Goal: Transaction & Acquisition: Purchase product/service

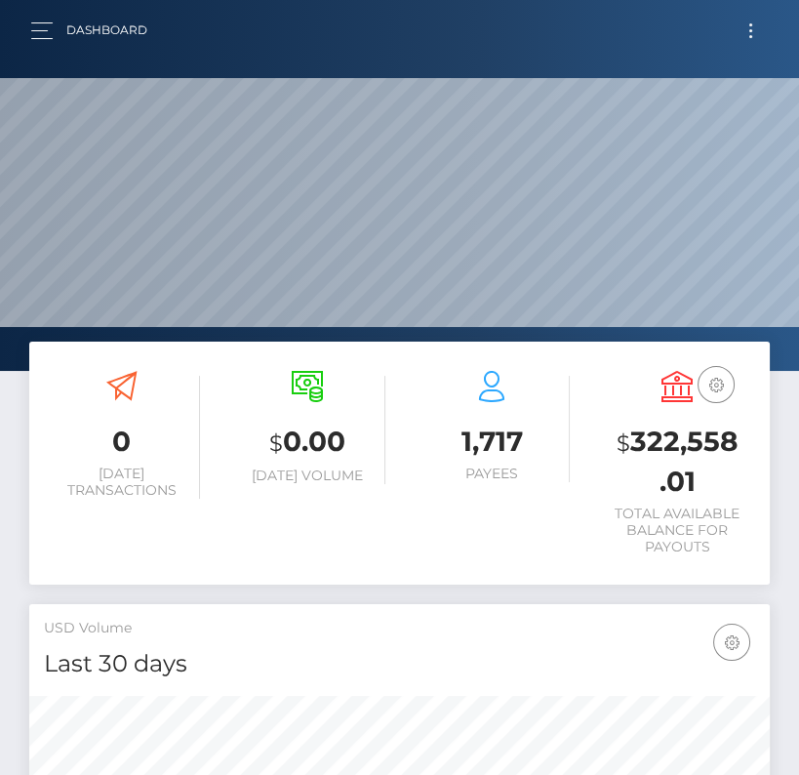
scroll to position [345, 355]
click at [756, 28] on button "Toggle navigation" at bounding box center [751, 31] width 36 height 26
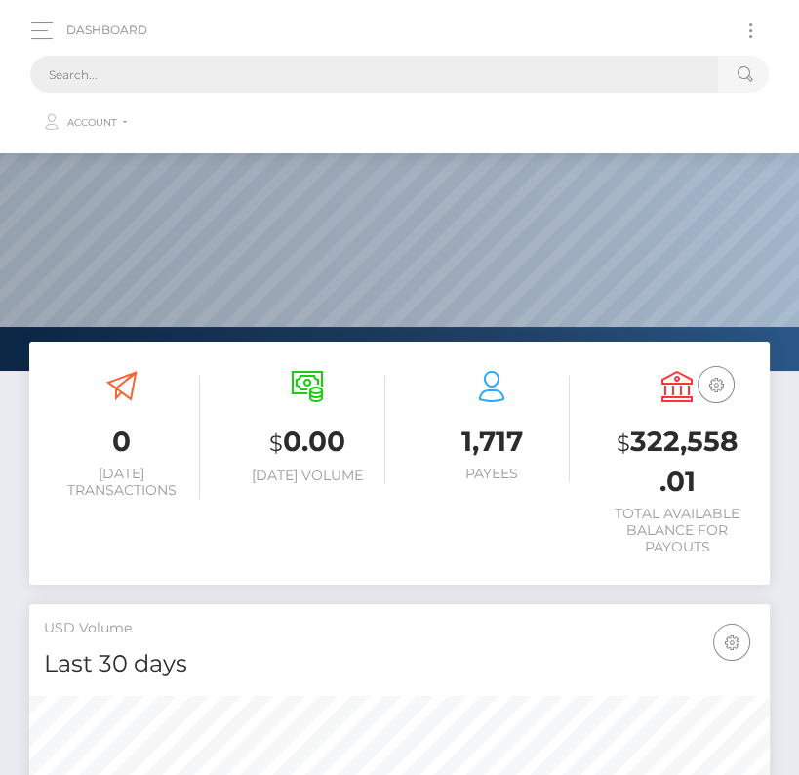
click at [309, 70] on input "text" at bounding box center [374, 74] width 688 height 37
paste input "152745"
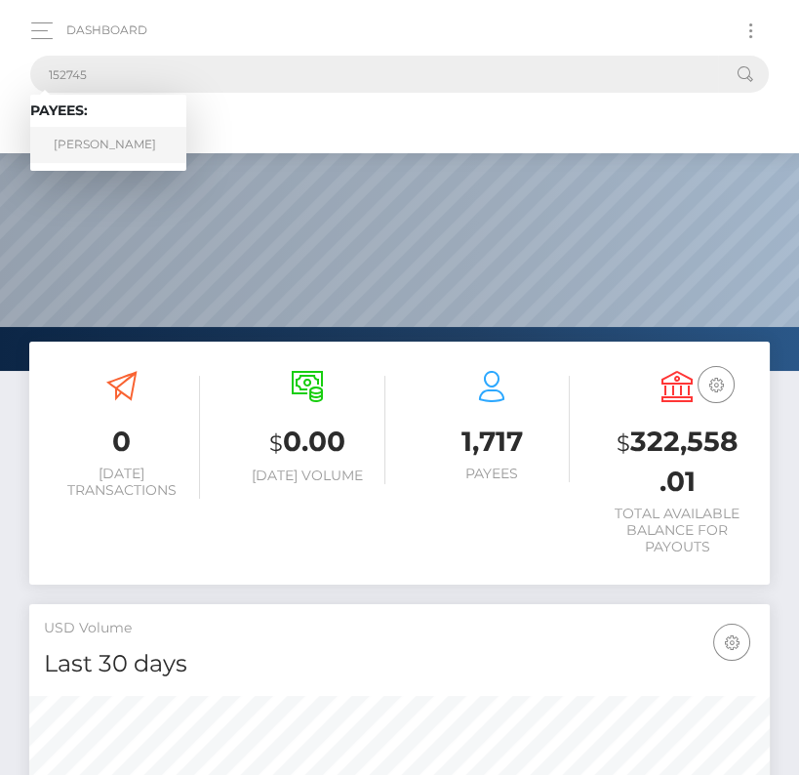
type input "152745"
click at [96, 147] on link "Cristiano Romero" at bounding box center [108, 145] width 156 height 36
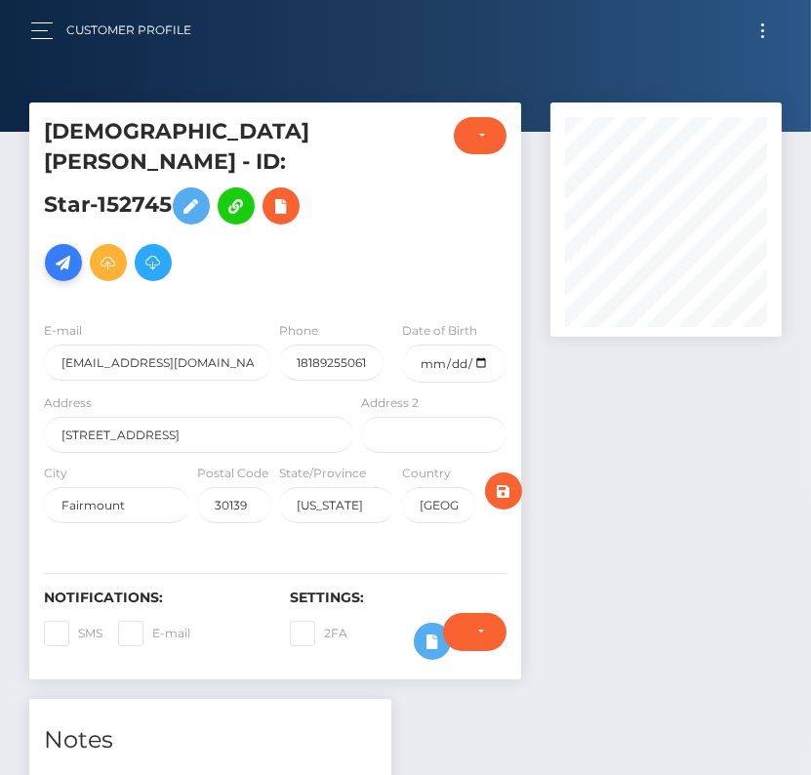
click at [64, 251] on icon at bounding box center [63, 263] width 23 height 24
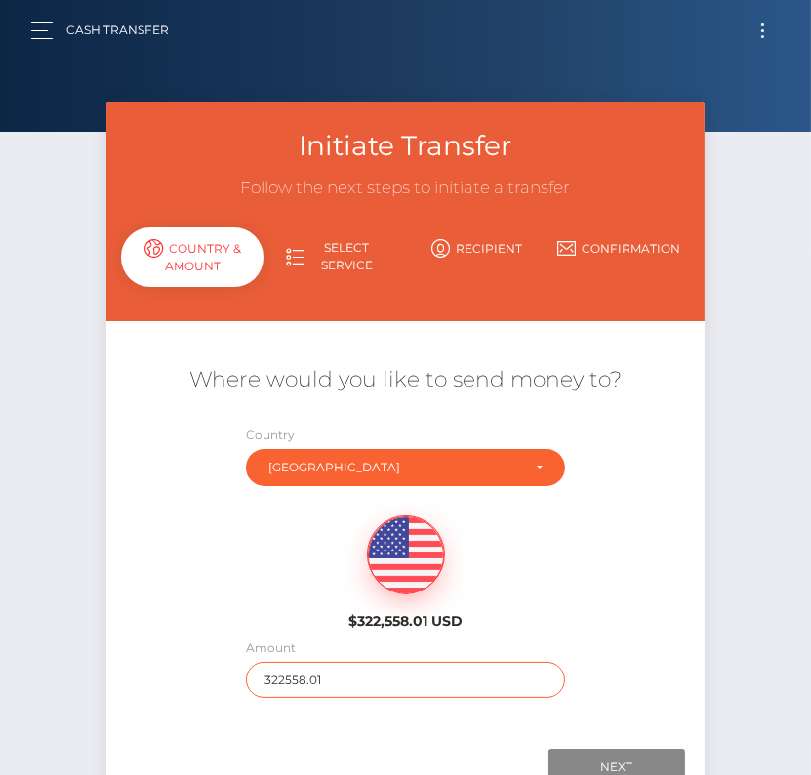
click at [308, 673] on input "322558.01" at bounding box center [405, 680] width 319 height 36
type input "223"
click at [594, 618] on div "$322,558.01 USD" at bounding box center [405, 566] width 598 height 141
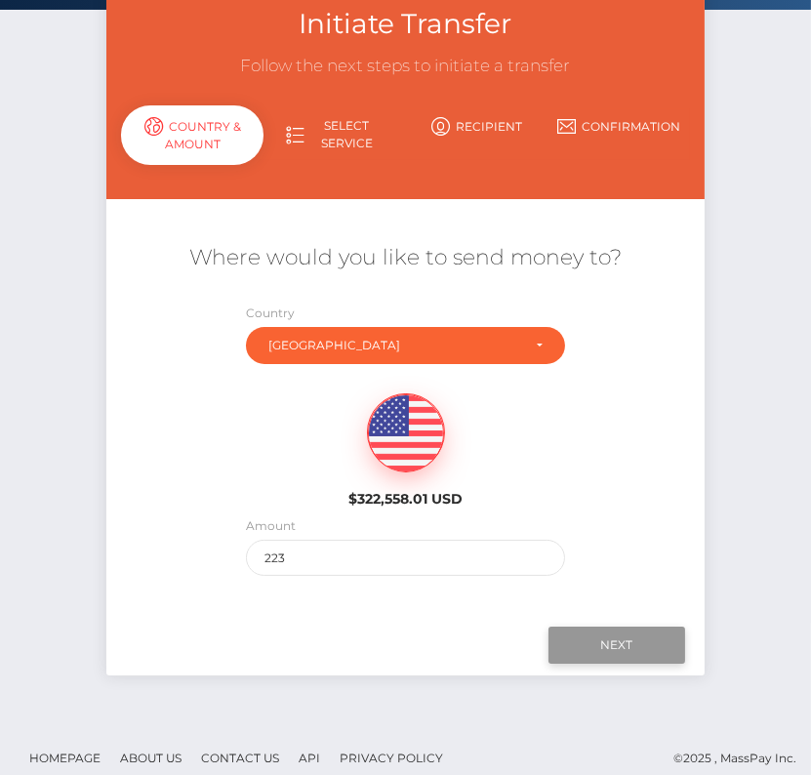
scroll to position [128, 0]
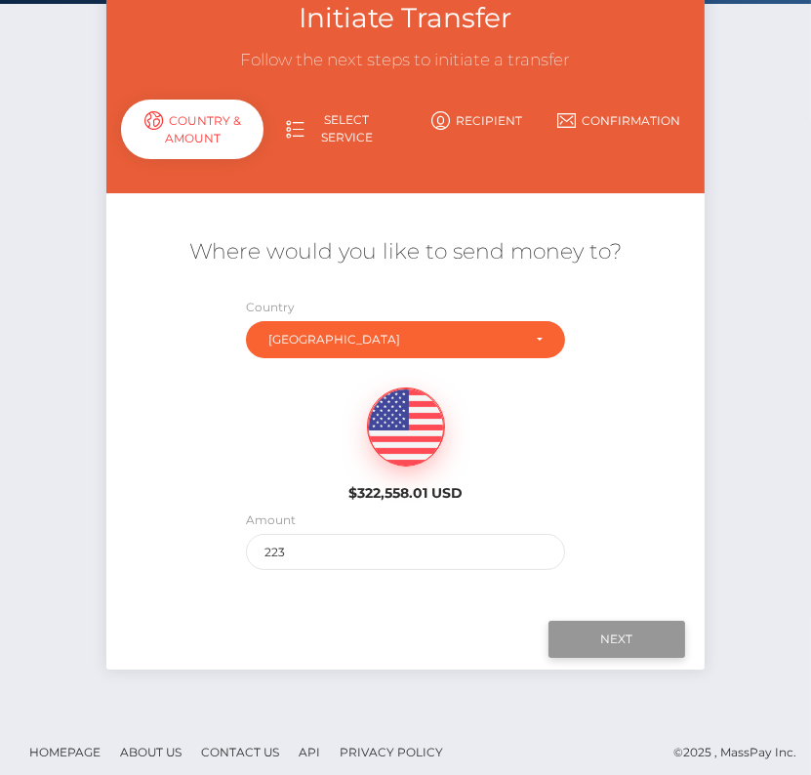
click at [628, 633] on input "Next" at bounding box center [616, 639] width 137 height 37
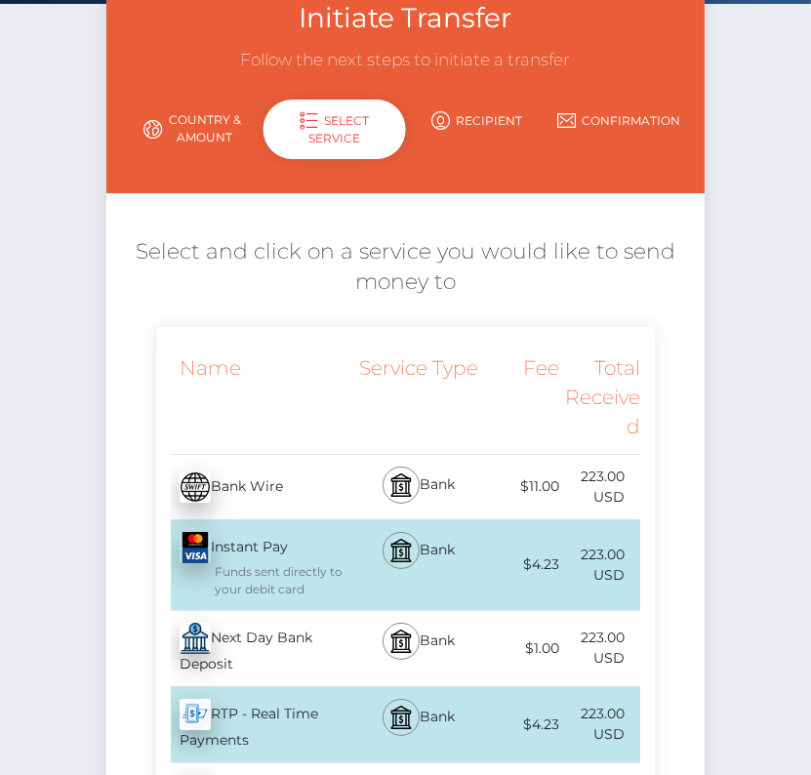
click at [274, 635] on div "Next Day Bank Deposit - USD" at bounding box center [256, 648] width 201 height 75
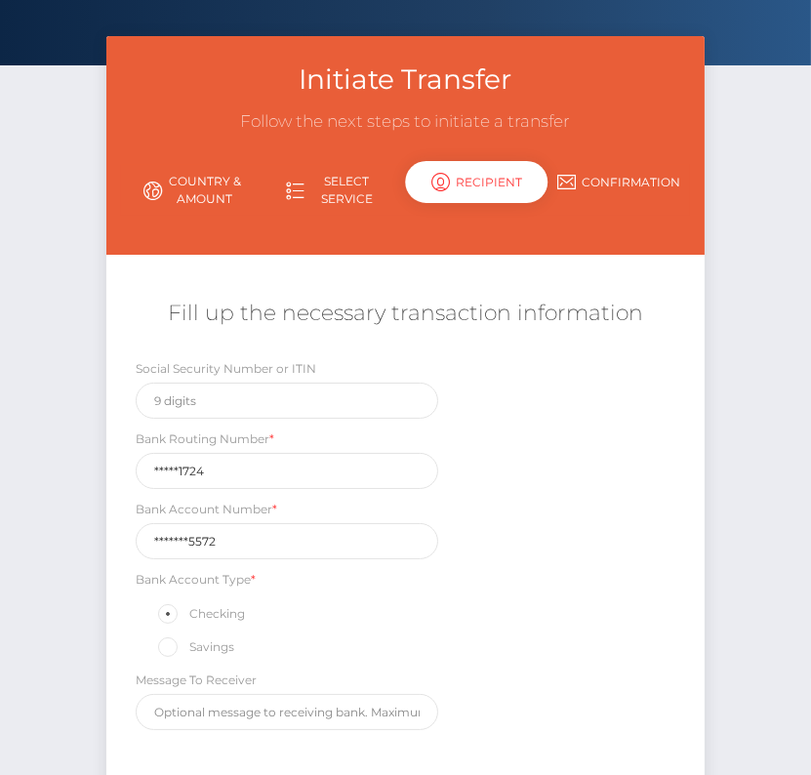
scroll to position [229, 0]
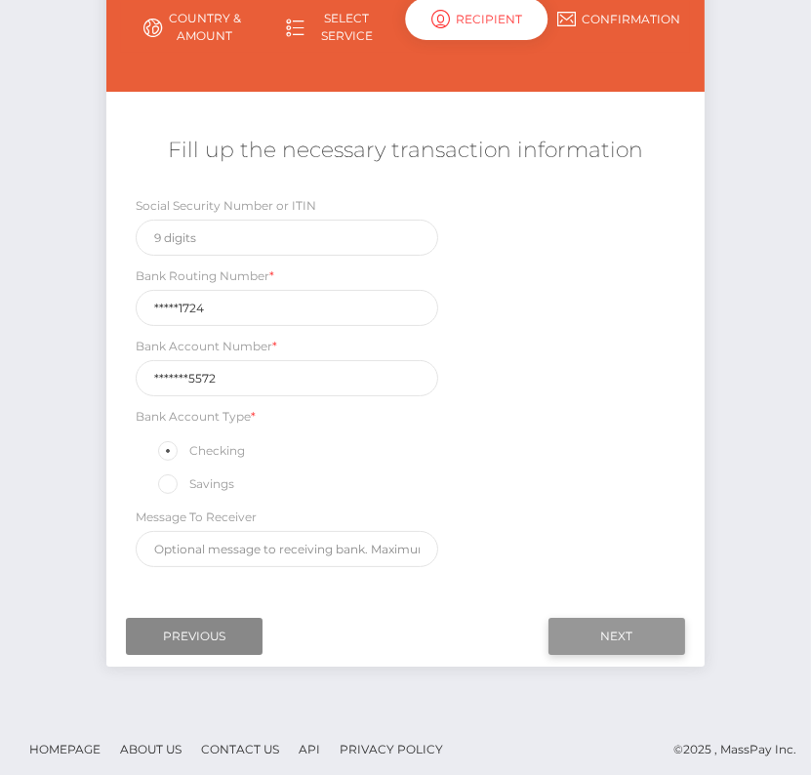
click at [625, 618] on input "Next" at bounding box center [616, 636] width 137 height 37
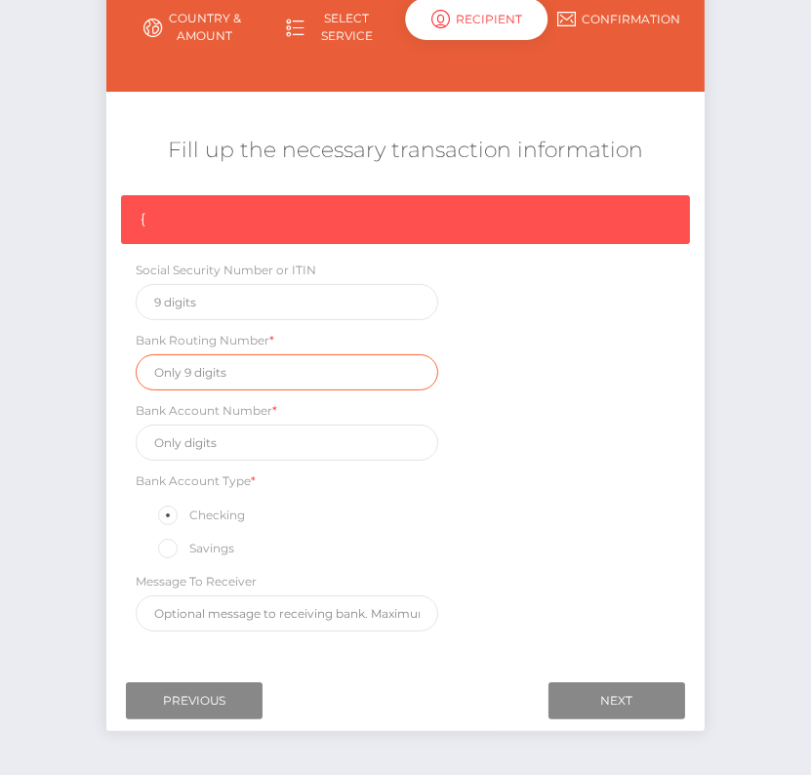
click at [215, 374] on input "text" at bounding box center [287, 372] width 302 height 36
paste input "322271724"
type input "322271724"
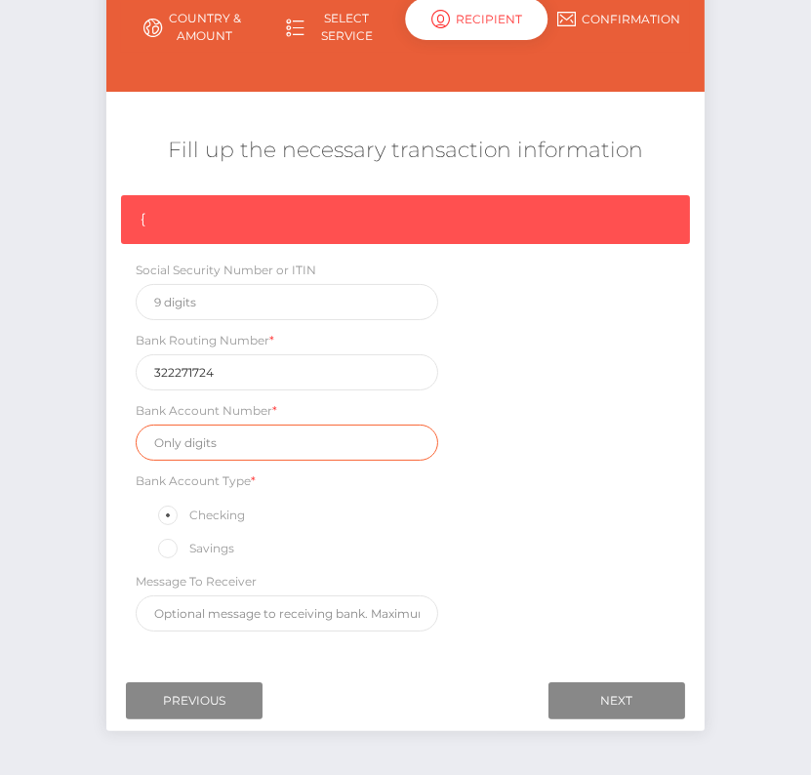
click at [202, 434] on input "text" at bounding box center [287, 442] width 302 height 36
paste input "40042525572"
type input "40042525572"
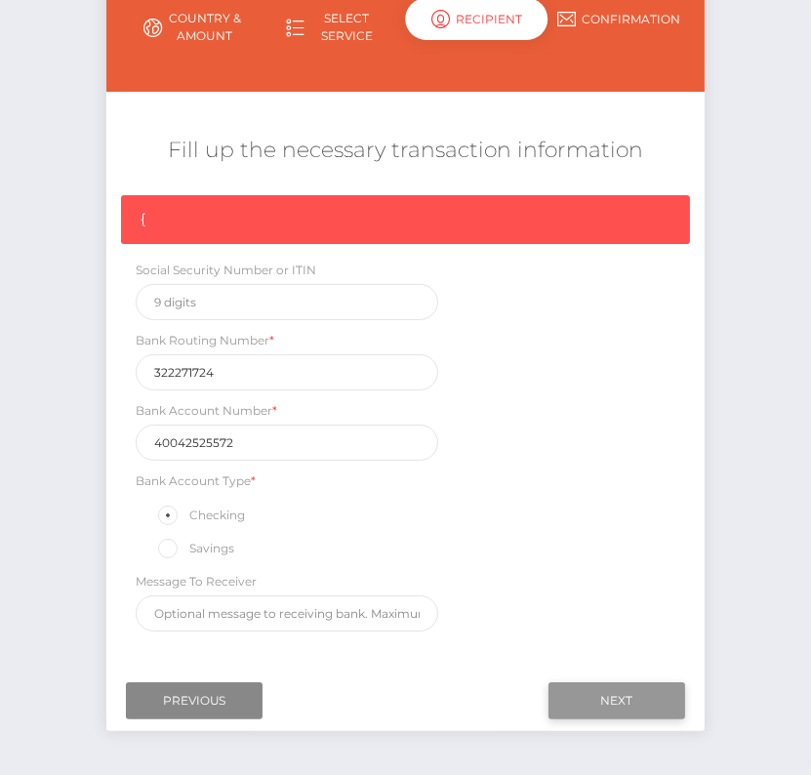
click at [614, 682] on input "Next" at bounding box center [616, 700] width 137 height 37
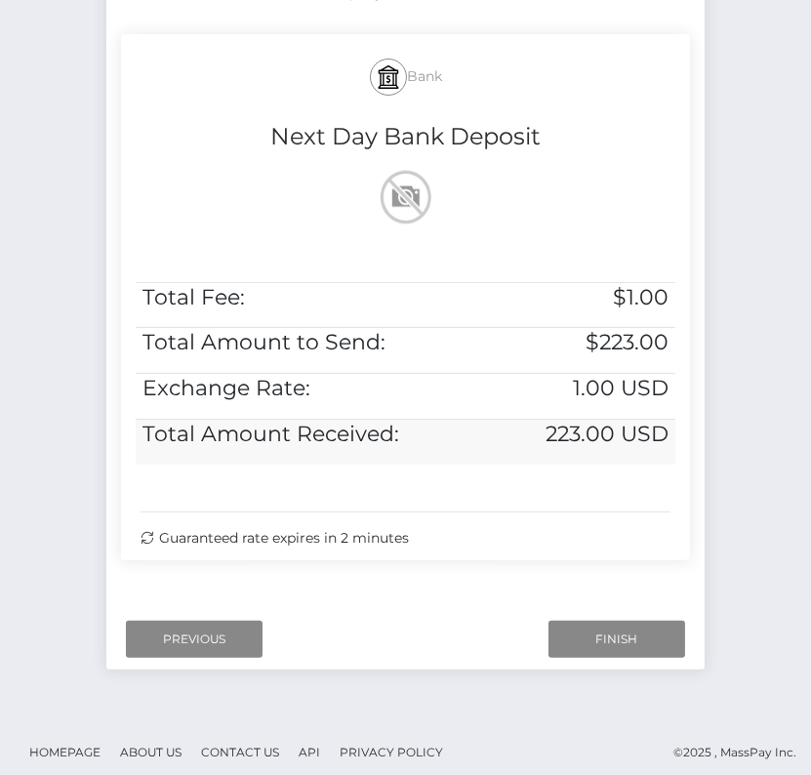
scroll to position [398, 0]
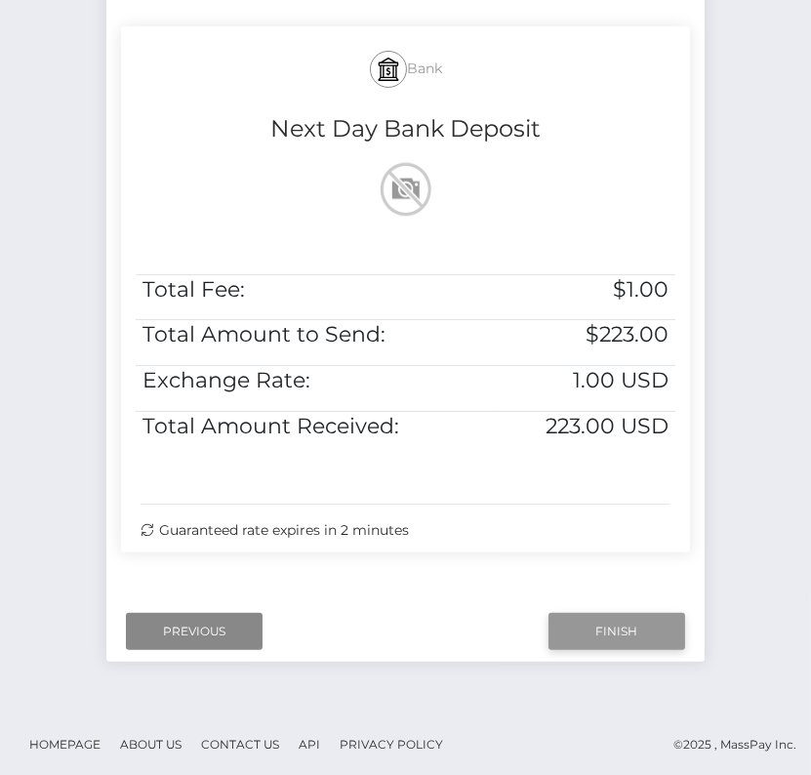
click at [602, 620] on input "Finish" at bounding box center [616, 631] width 137 height 37
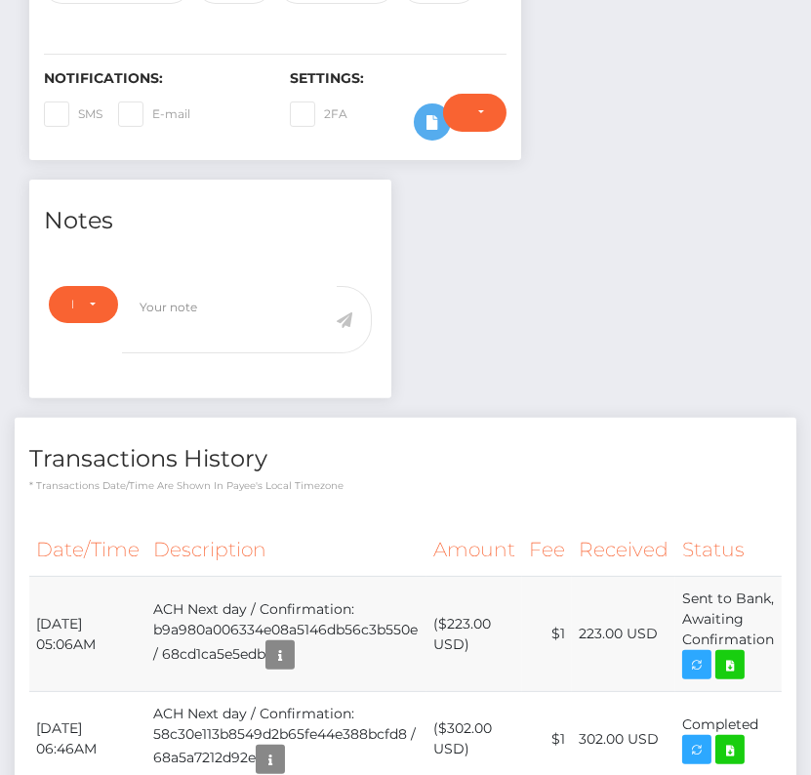
scroll to position [531, 0]
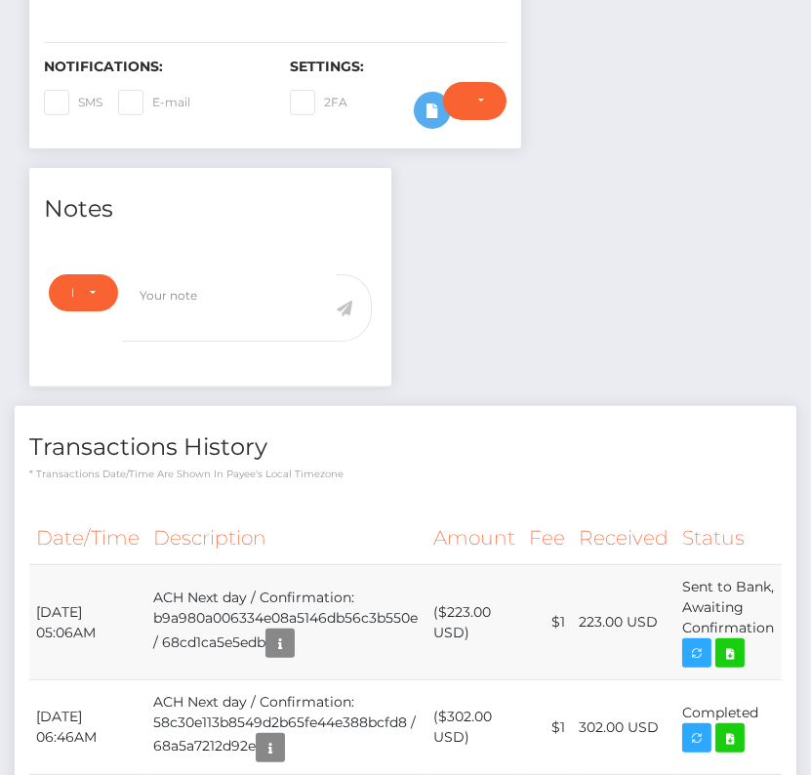
drag, startPoint x: 32, startPoint y: 570, endPoint x: 778, endPoint y: 594, distance: 745.9
click at [778, 594] on tr "September 19, 2025 05:06AM ACH Next day / Confirmation: b9a980a006334e08a5146db…" at bounding box center [405, 622] width 752 height 115
copy tr "September 19, 2025 05:06AM ACH Next day / Confirmation: b9a980a006334e08a5146db…"
click at [725, 641] on icon at bounding box center [729, 653] width 23 height 24
click at [0, 0] on div "Cristiano Romero - ID: Star-152745 CLOSED ACTIVE E-mail" at bounding box center [405, 296] width 811 height 1449
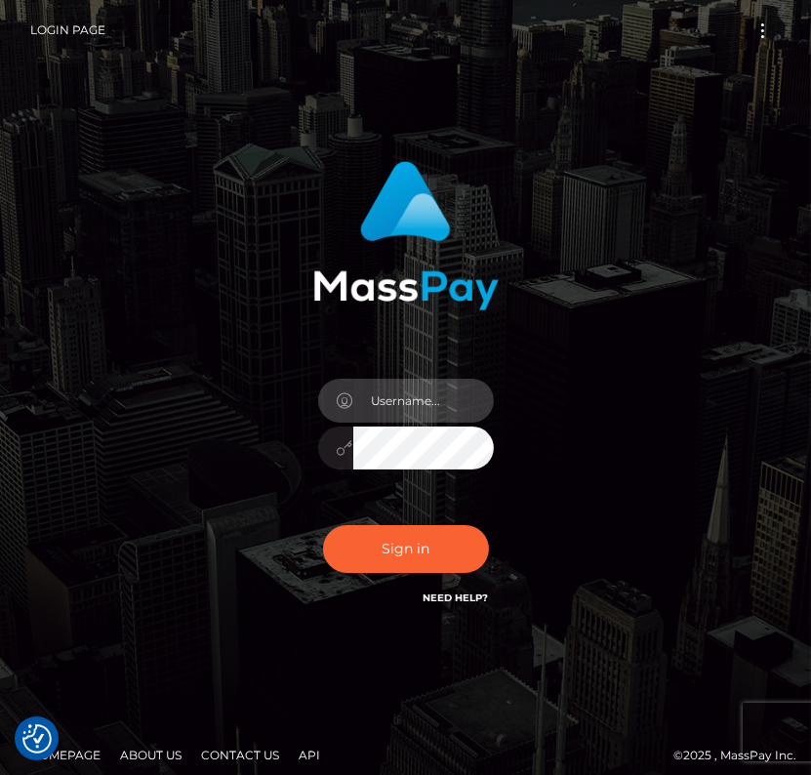
click at [404, 397] on input "text" at bounding box center [423, 401] width 141 height 44
type input "kateo"
click at [411, 471] on div "kateo" at bounding box center [405, 438] width 205 height 149
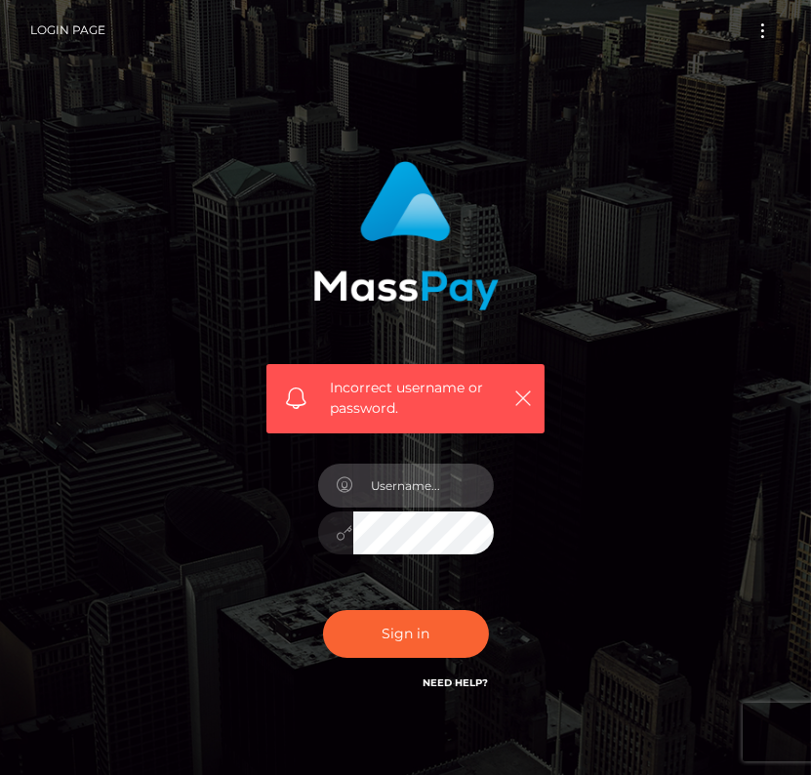
click at [383, 477] on input "text" at bounding box center [423, 485] width 141 height 44
type input "kateo"
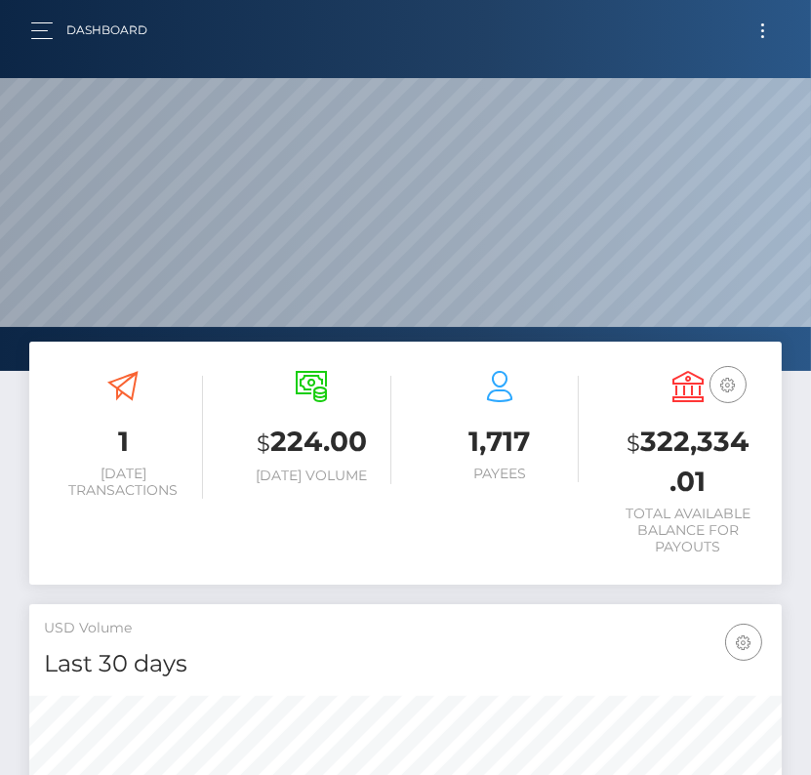
click at [757, 31] on button "Toggle navigation" at bounding box center [763, 31] width 36 height 26
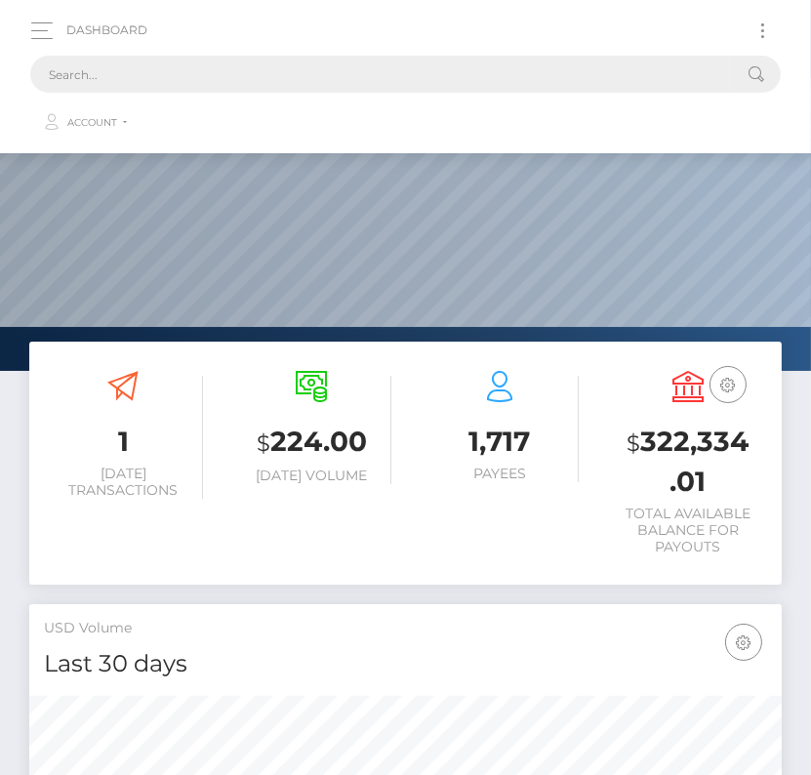
click at [490, 76] on input "text" at bounding box center [380, 74] width 700 height 37
paste input "2289970"
type input "2289970"
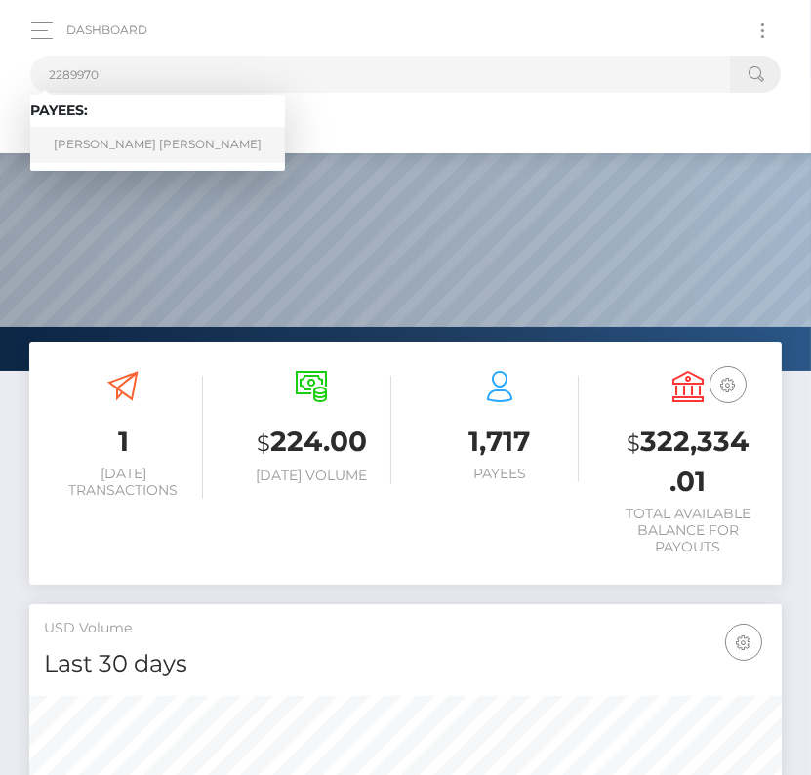
click at [198, 147] on link "Manuel Alejandro Valeriano Gamarra" at bounding box center [157, 145] width 255 height 36
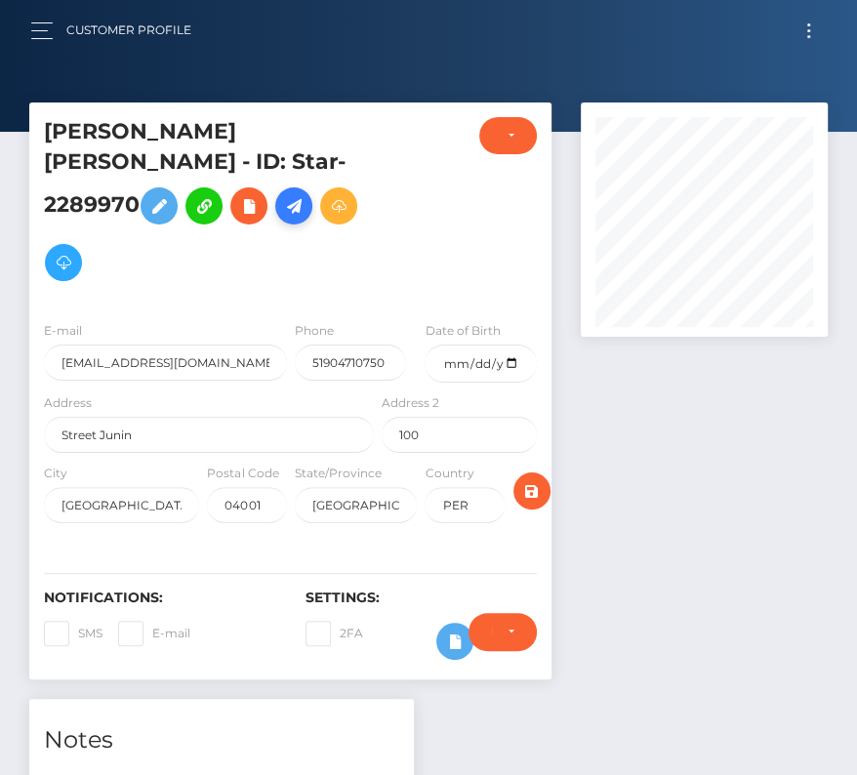
click at [282, 196] on icon at bounding box center [293, 206] width 23 height 24
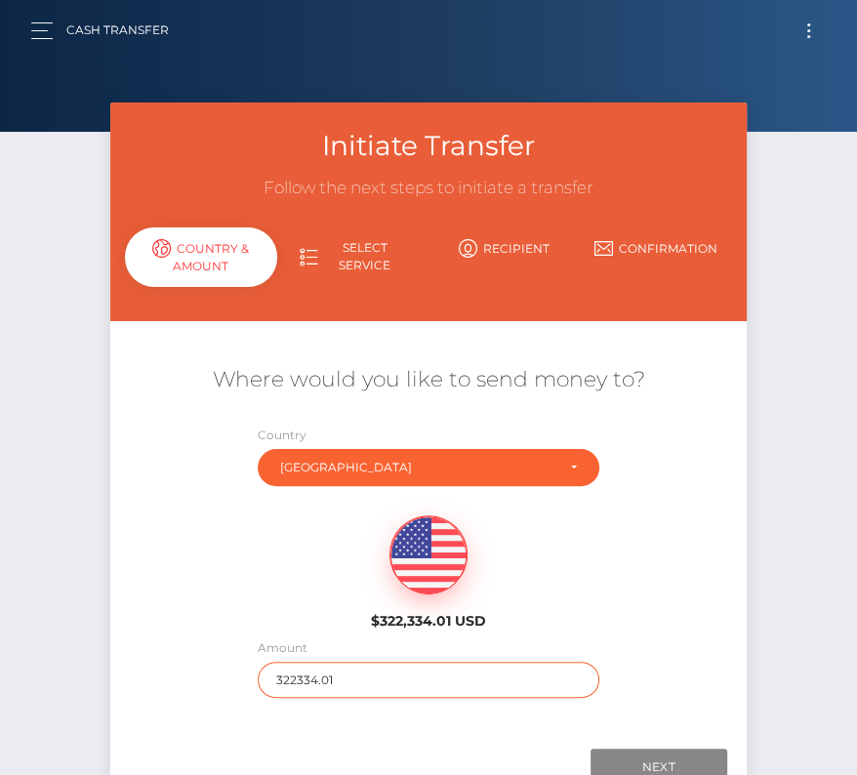
click at [332, 673] on input "322334.01" at bounding box center [429, 680] width 342 height 36
type input "1000"
click at [286, 605] on div "$322,334.01 USD" at bounding box center [428, 566] width 636 height 141
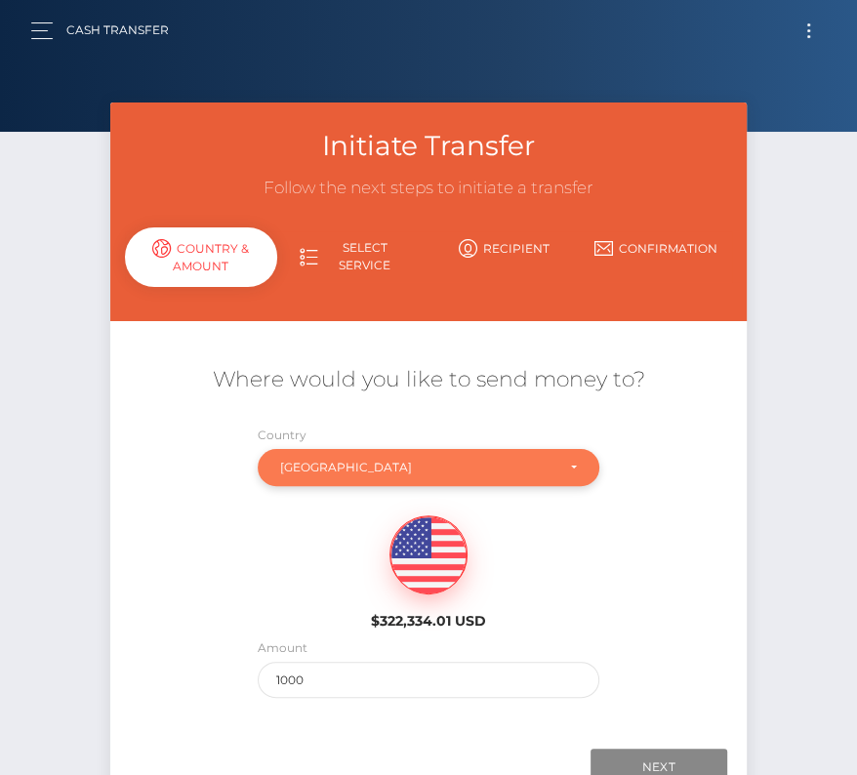
click at [441, 461] on div "Peru" at bounding box center [417, 468] width 274 height 16
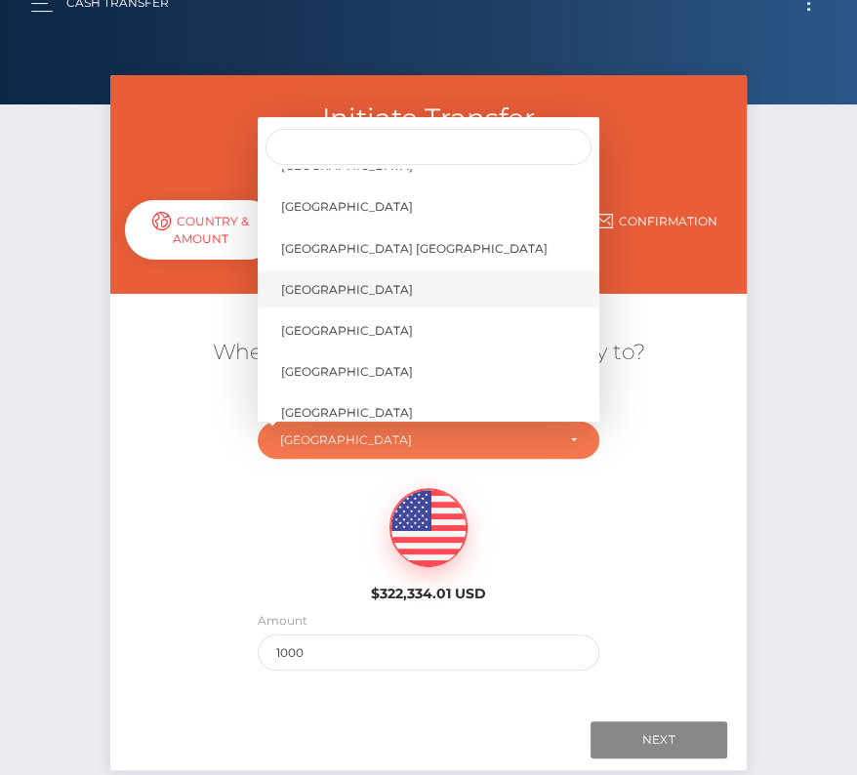
scroll to position [9360, 0]
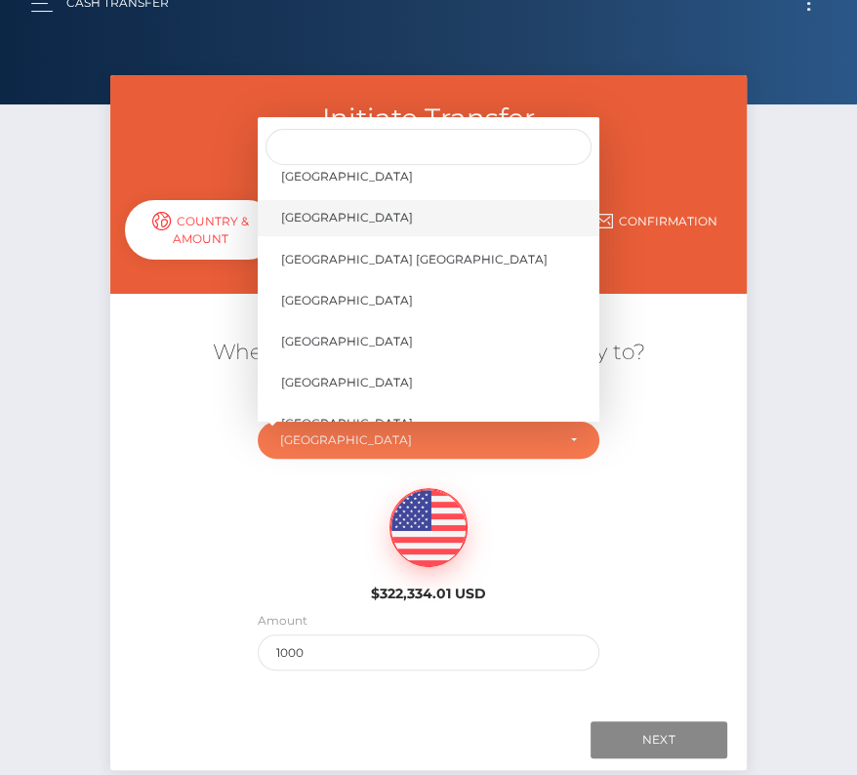
click at [329, 217] on span "United States" at bounding box center [347, 218] width 132 height 18
select select "USA"
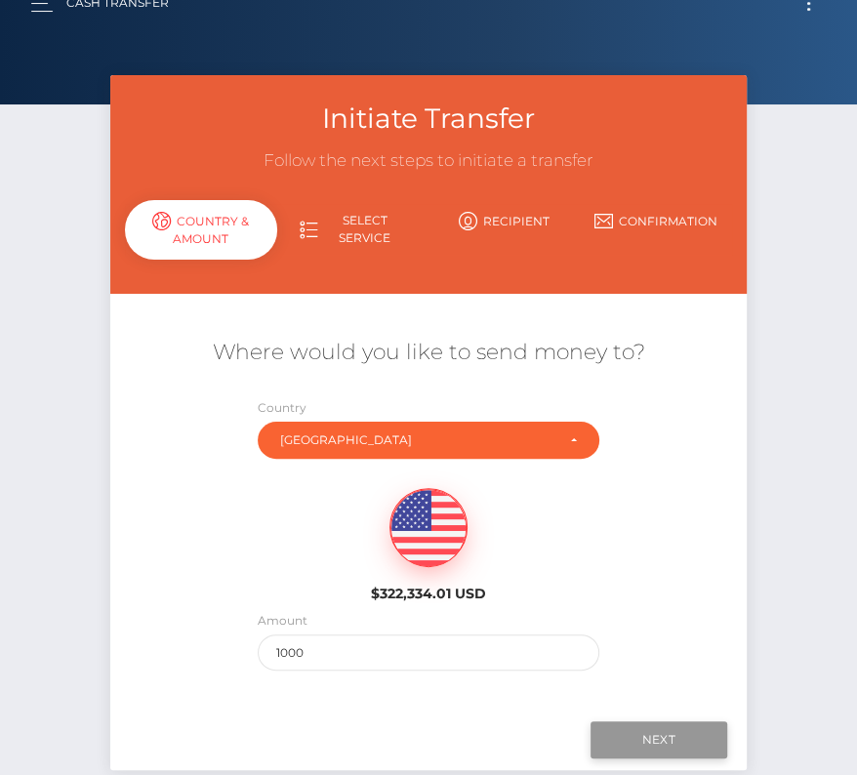
click at [642, 729] on input "Next" at bounding box center [658, 739] width 137 height 37
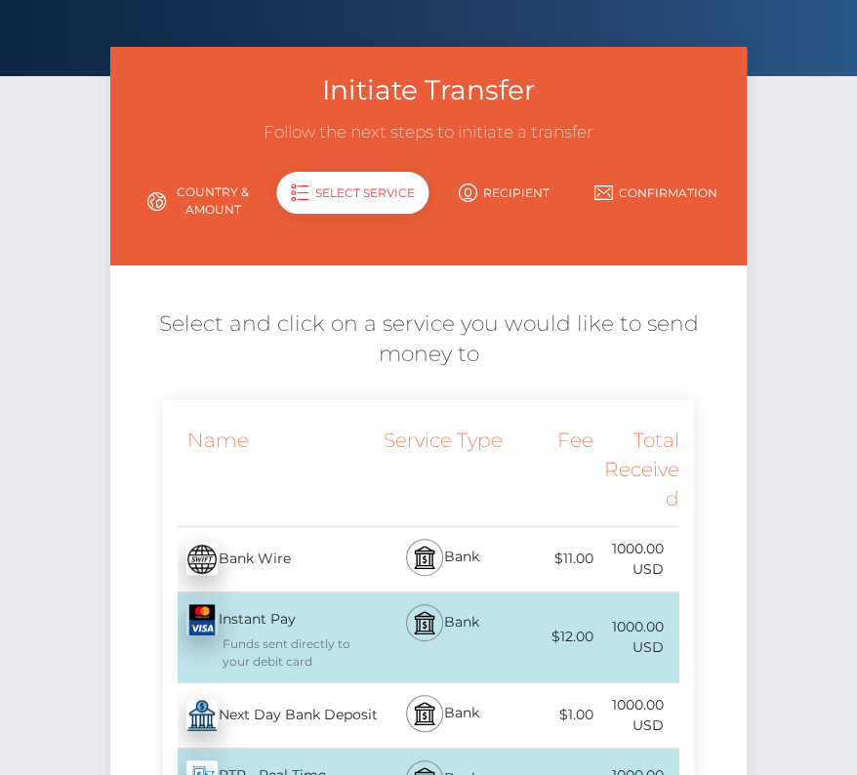
scroll to position [69, 0]
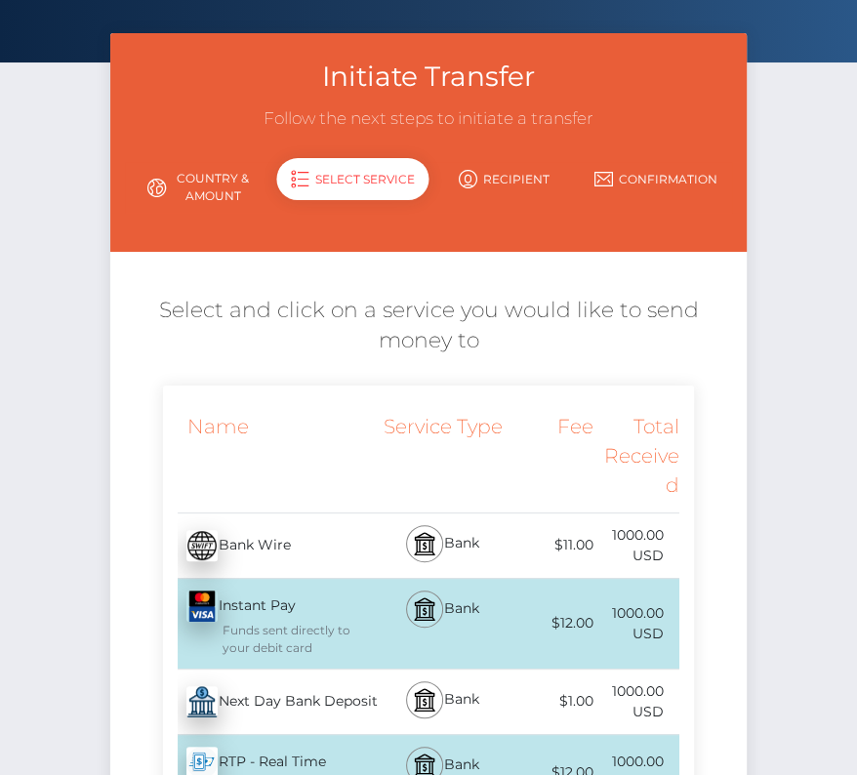
click at [282, 700] on div "Next Day Bank Deposit - USD" at bounding box center [270, 701] width 215 height 55
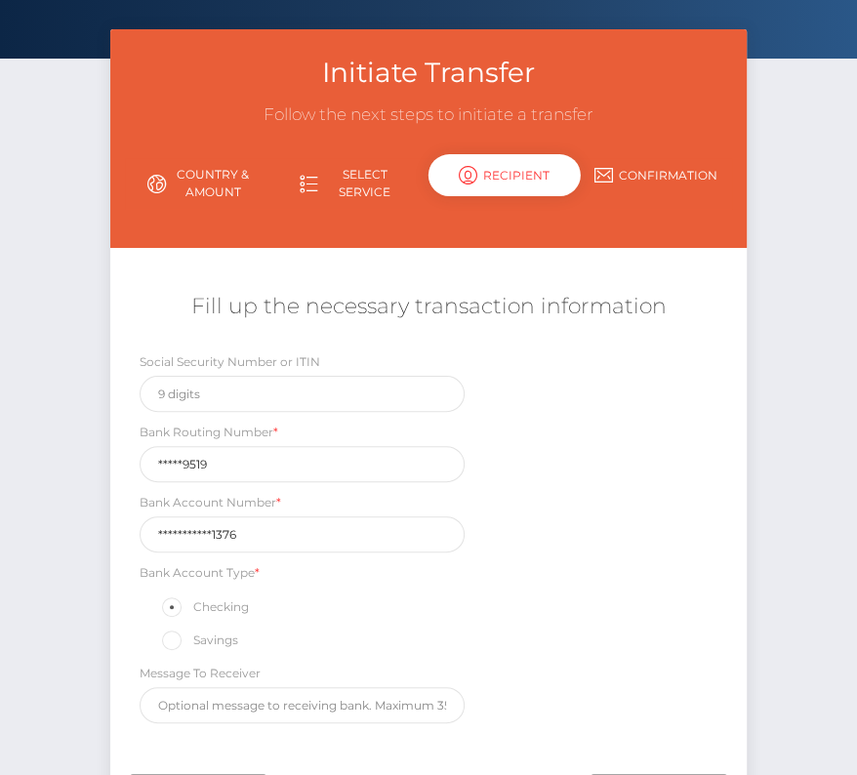
scroll to position [133, 0]
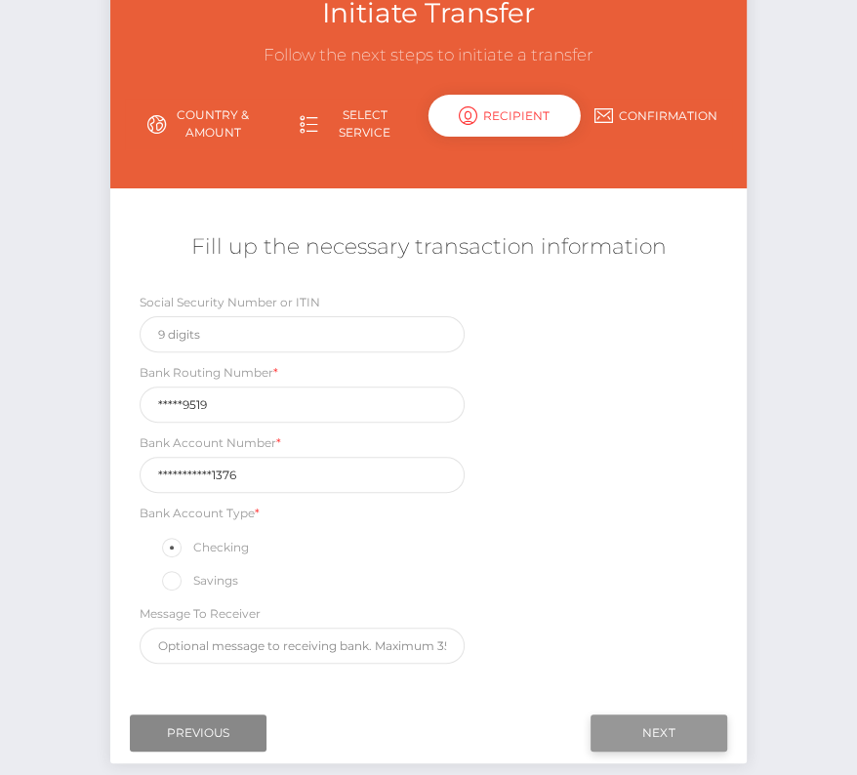
click at [642, 719] on input "Next" at bounding box center [658, 732] width 137 height 37
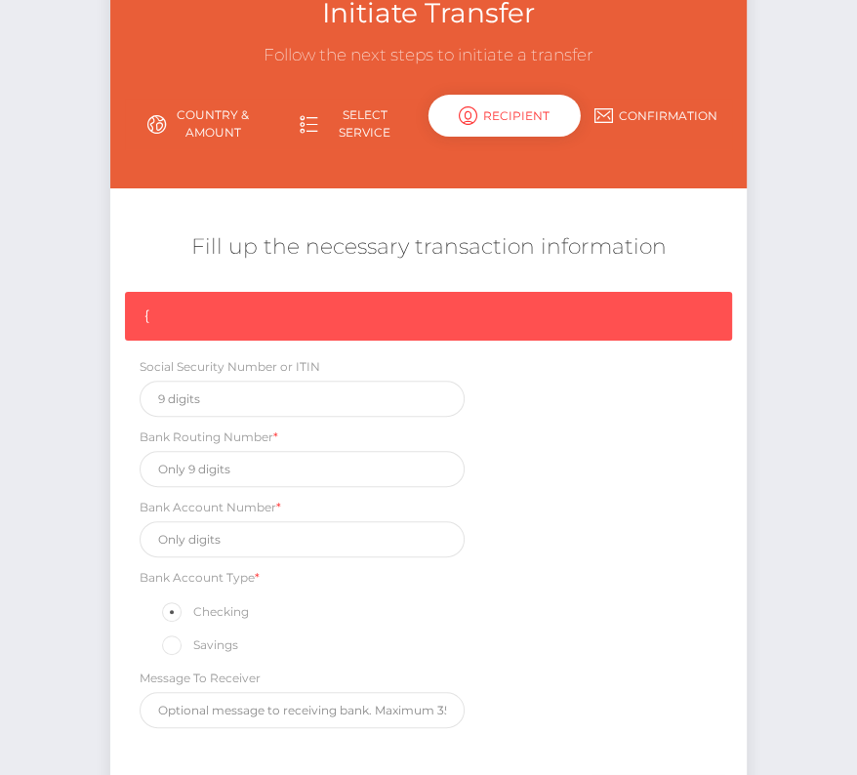
scroll to position [165, 0]
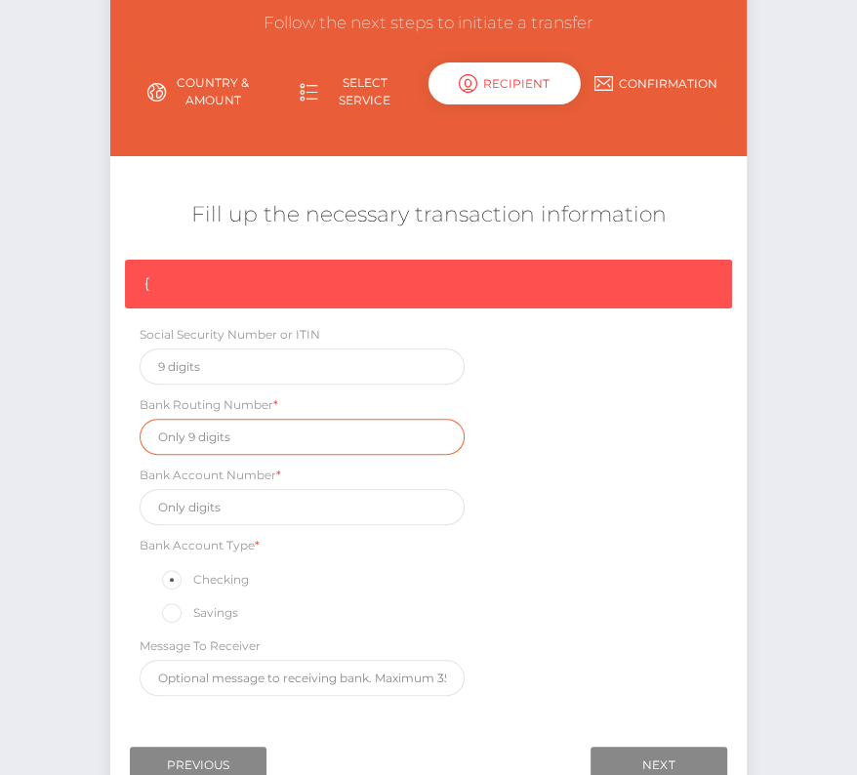
click at [187, 426] on input "text" at bounding box center [302, 437] width 325 height 36
paste input "084009519"
type input "084009519"
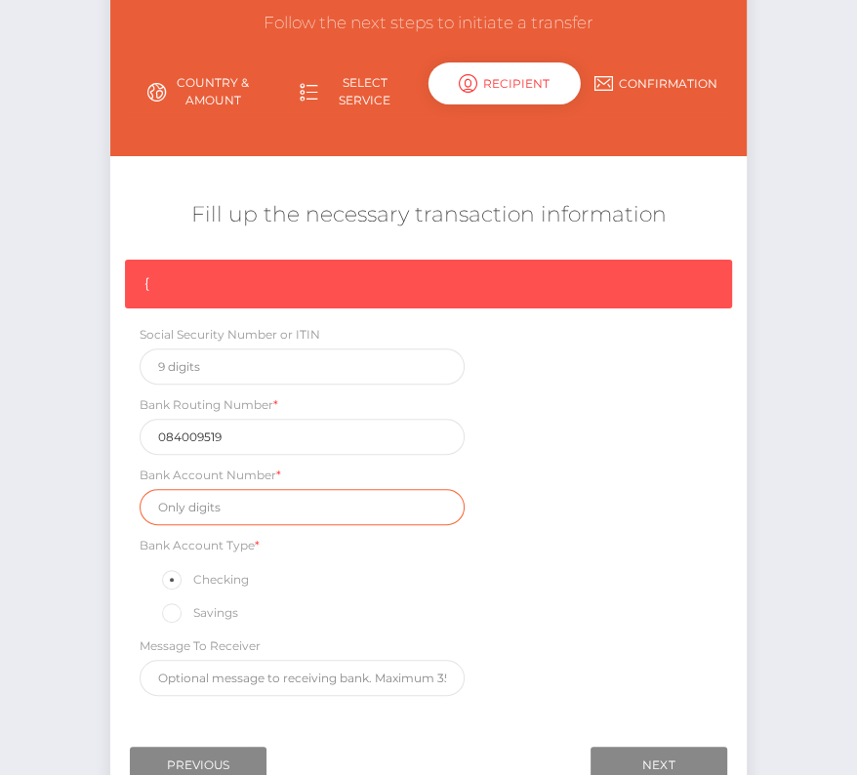
click at [193, 508] on input "text" at bounding box center [302, 507] width 325 height 36
paste input "323319381031376"
type input "323319381031376"
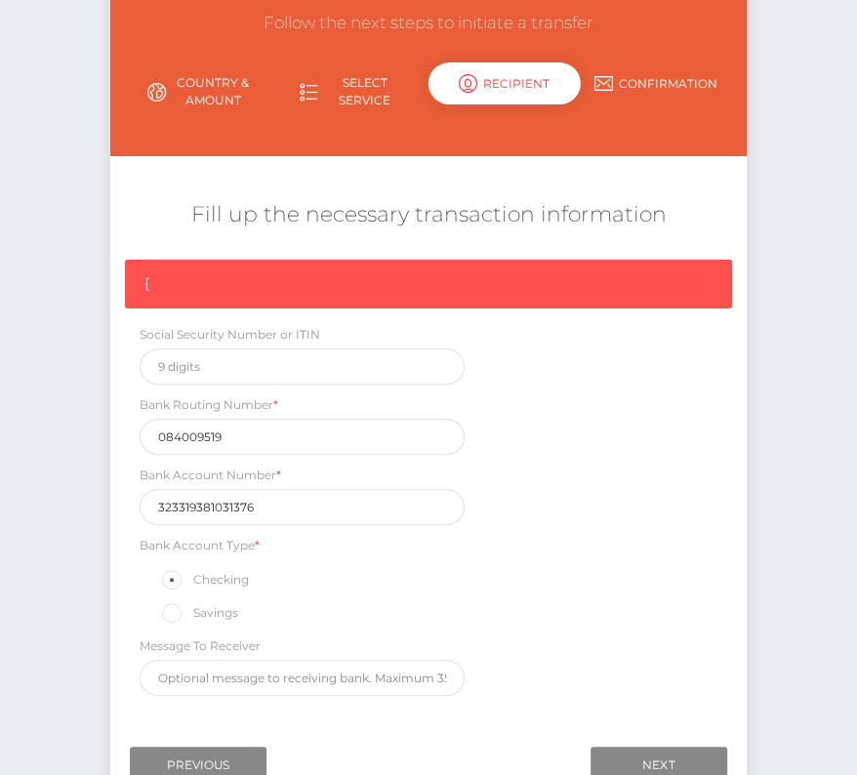
click at [574, 540] on div "{ Social Security Number or ITIN Bank Routing Number * 084009519 Bank Account N…" at bounding box center [428, 483] width 636 height 446
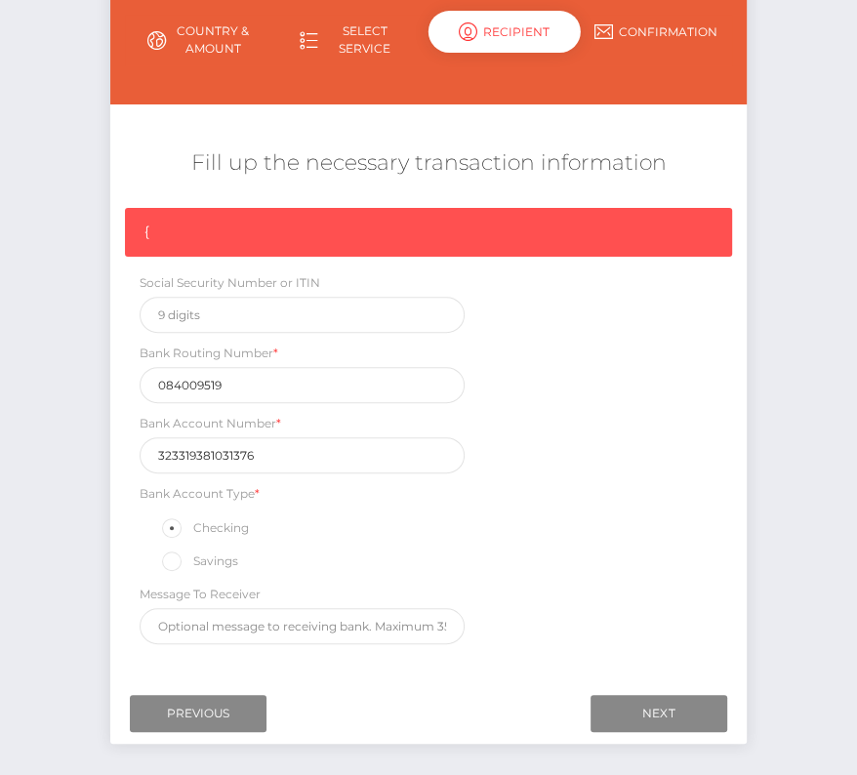
scroll to position [268, 0]
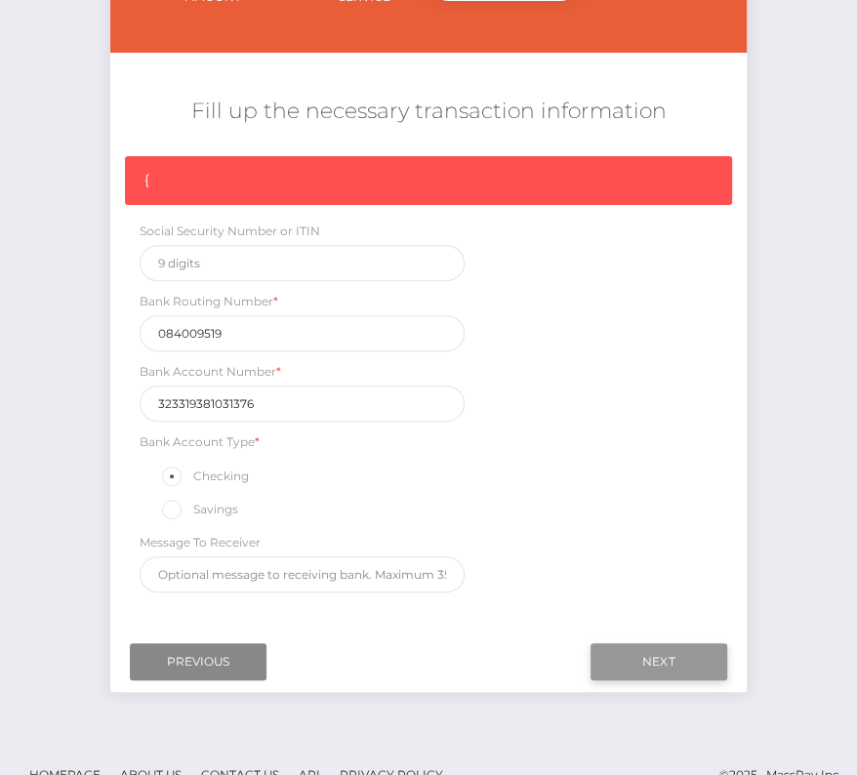
click at [627, 656] on input "Next" at bounding box center [658, 661] width 137 height 37
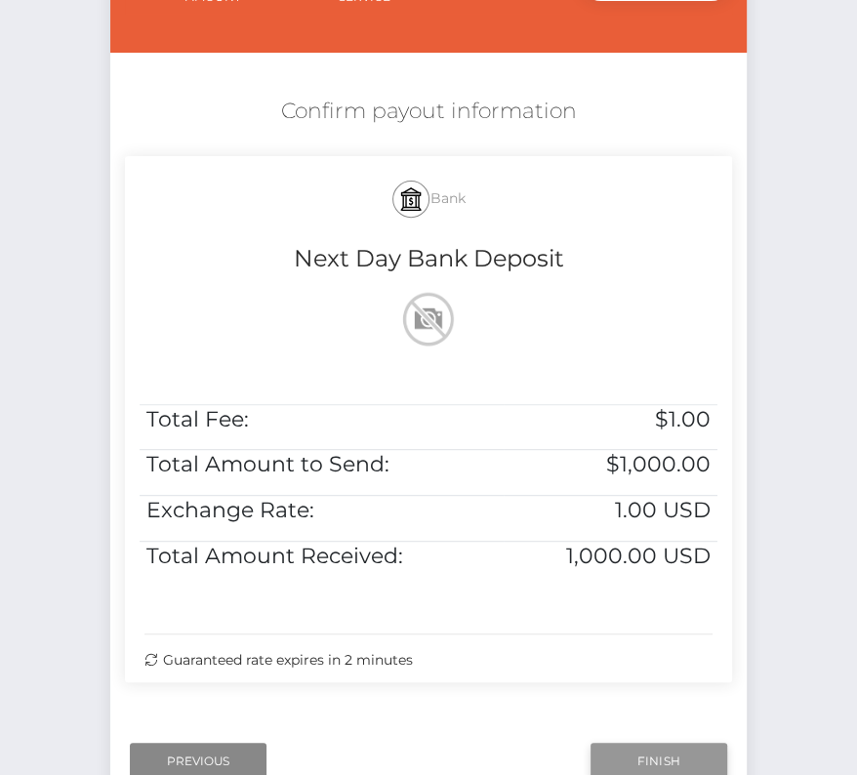
click at [650, 760] on input "Finish" at bounding box center [658, 761] width 137 height 37
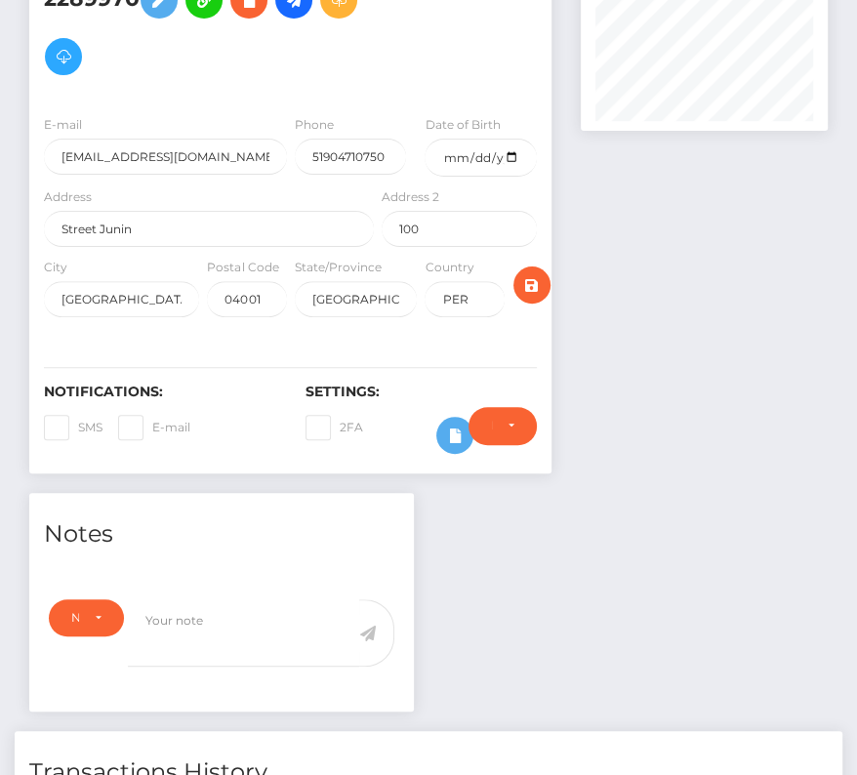
scroll to position [456, 0]
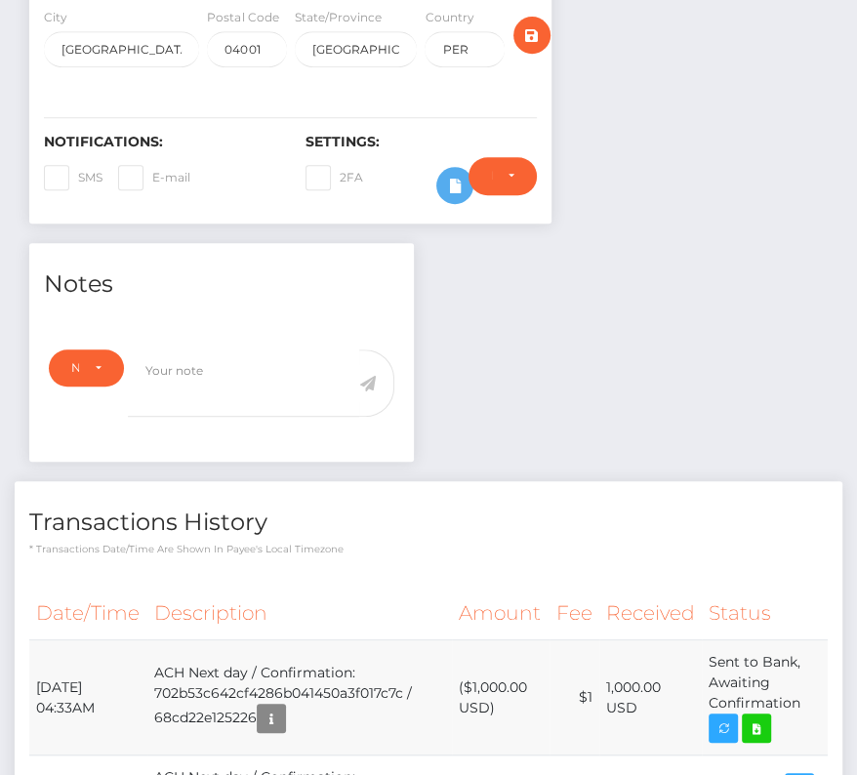
drag, startPoint x: 33, startPoint y: 621, endPoint x: 807, endPoint y: 642, distance: 774.1
click at [807, 642] on tr "[DATE] 04:33AM ACH Next day / Confirmation: 702b53c642cf4286b041450a3f017c7c / …" at bounding box center [428, 697] width 798 height 115
copy tr "[DATE] 04:33AM ACH Next day / Confirmation: 702b53c642cf4286b041450a3f017c7c / …"
click at [770, 713] on link at bounding box center [756, 727] width 29 height 29
click at [0, 0] on div "[PERSON_NAME] [PERSON_NAME] - ID: Star-2289970 CLOSED" at bounding box center [428, 371] width 857 height 1449
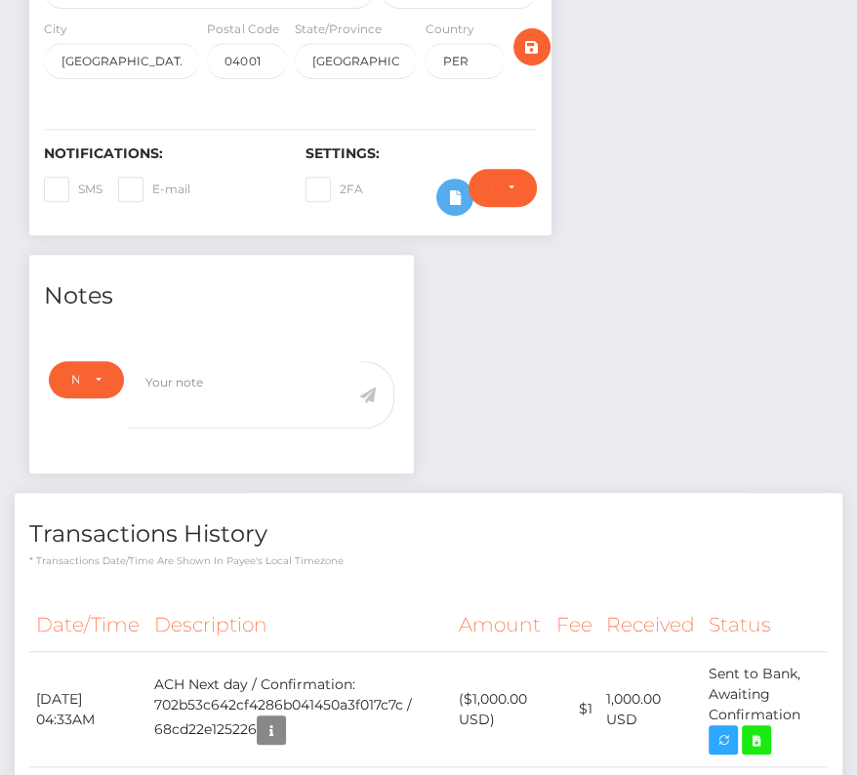
scroll to position [616, 0]
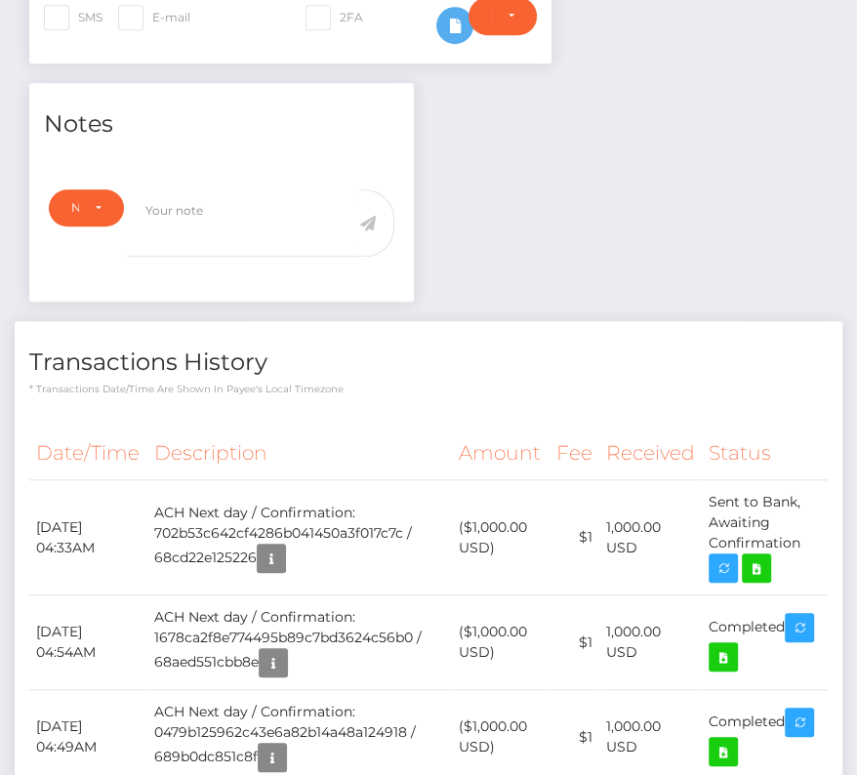
click at [291, 426] on th "Description" at bounding box center [299, 453] width 304 height 54
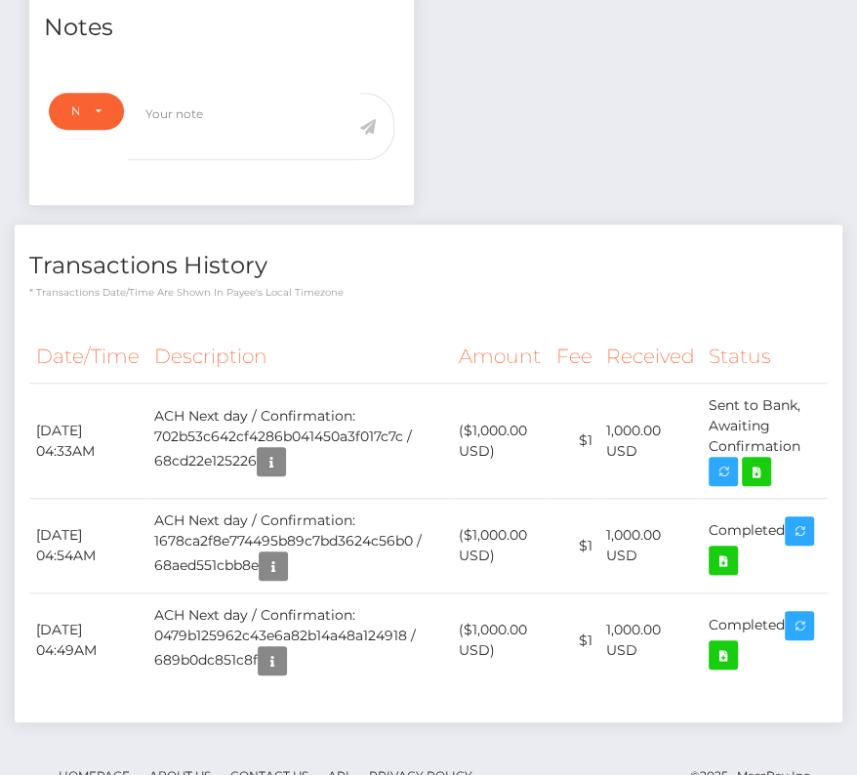
scroll to position [0, 0]
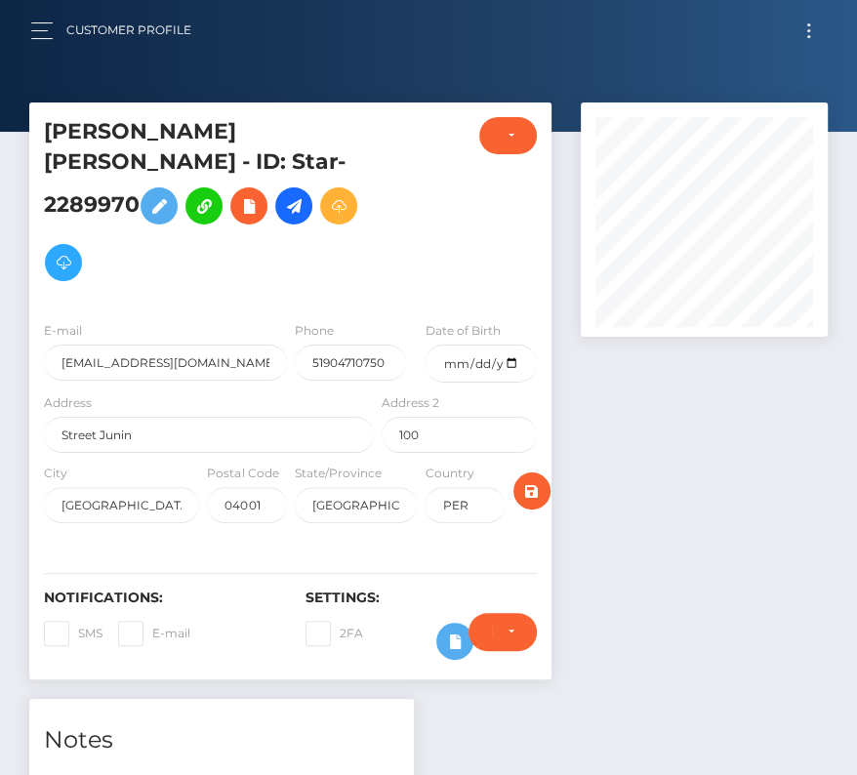
click at [819, 30] on button "Toggle navigation" at bounding box center [808, 31] width 36 height 26
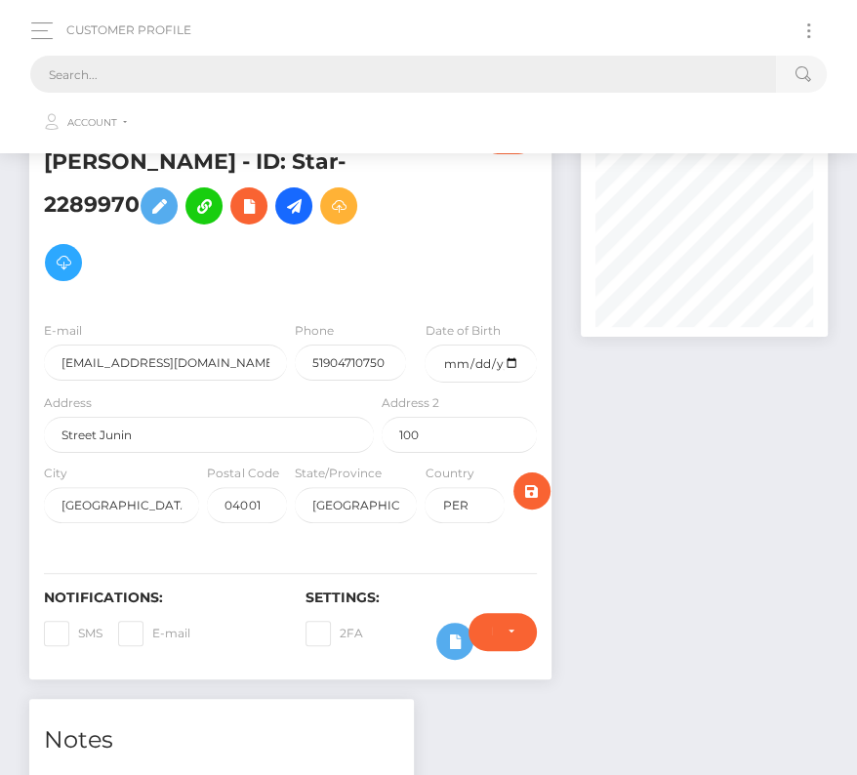
click at [248, 63] on input "text" at bounding box center [402, 74] width 745 height 37
click at [174, 76] on input "text" at bounding box center [402, 74] width 745 height 37
paste input "25982"
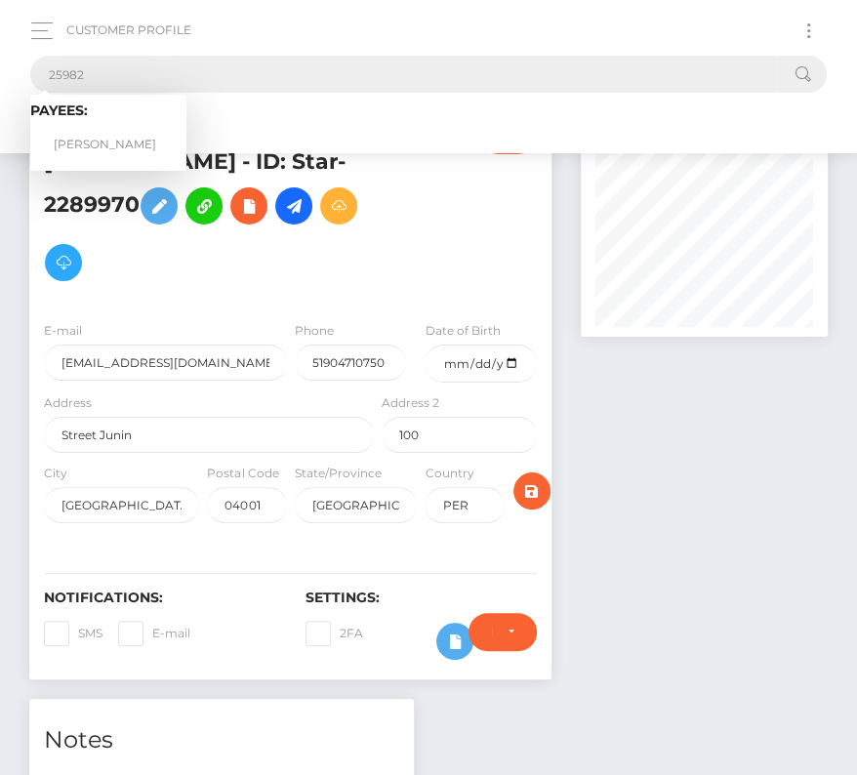
type input "25982"
click at [116, 135] on link "[PERSON_NAME]" at bounding box center [108, 145] width 156 height 36
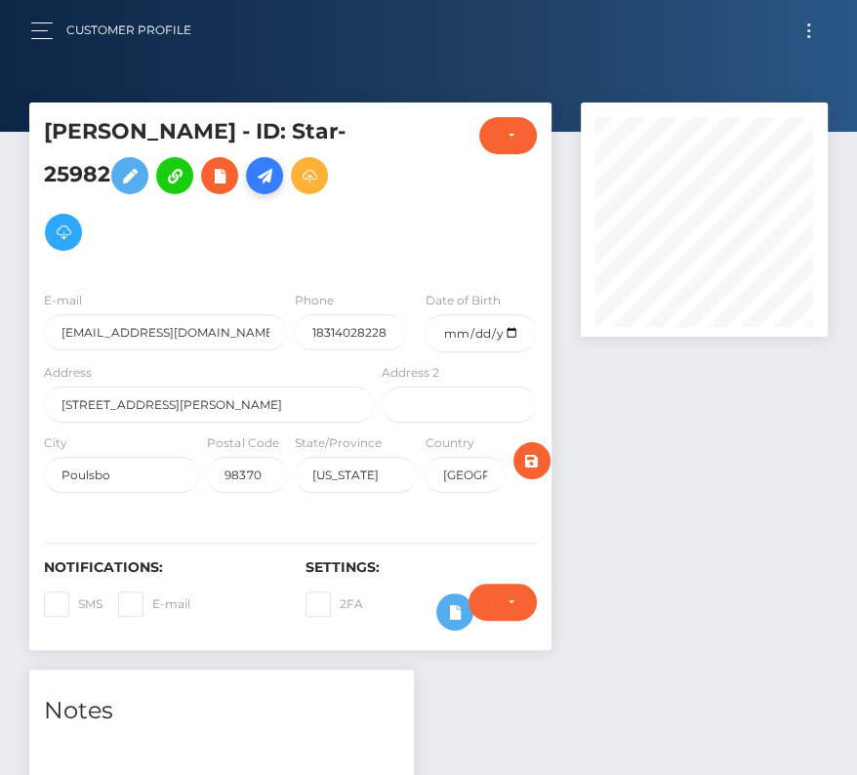
click at [273, 172] on icon at bounding box center [264, 176] width 23 height 24
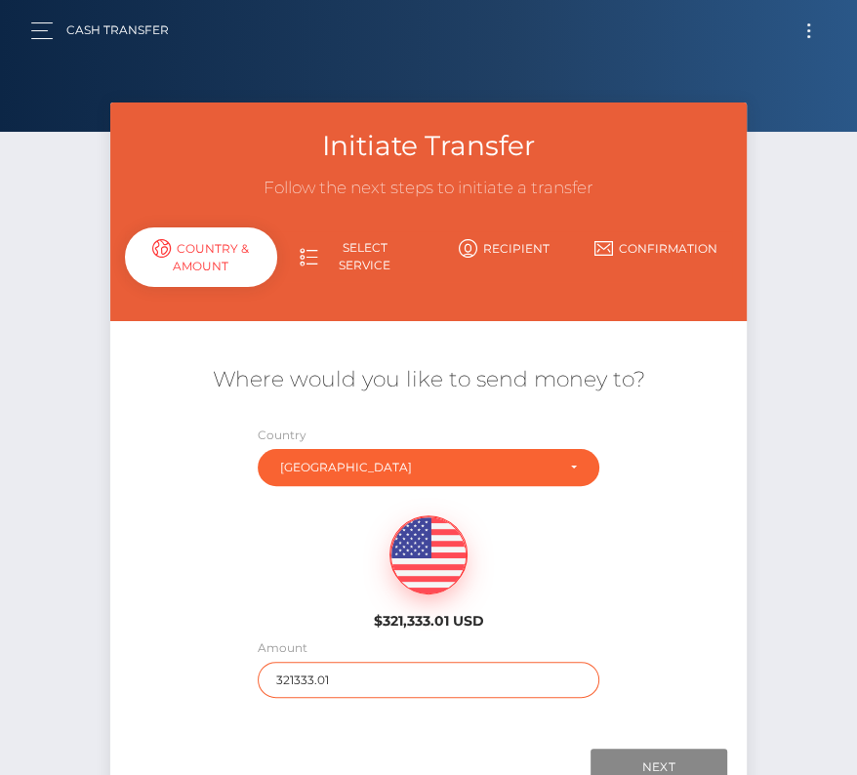
click at [295, 683] on input "321333.01" at bounding box center [429, 680] width 342 height 36
type input "1511"
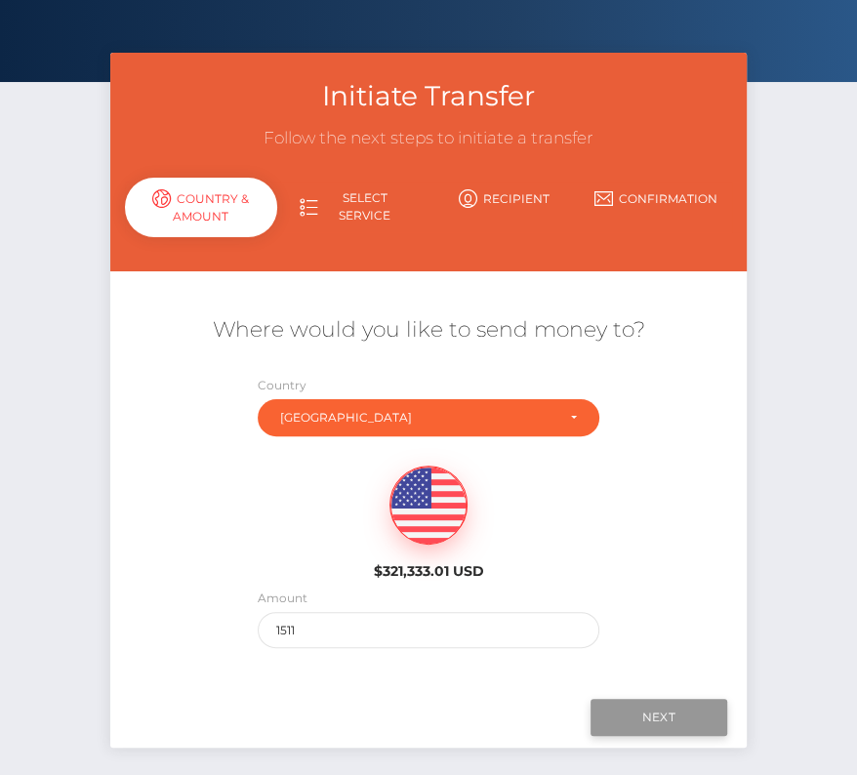
click at [639, 710] on input "Next" at bounding box center [658, 717] width 137 height 37
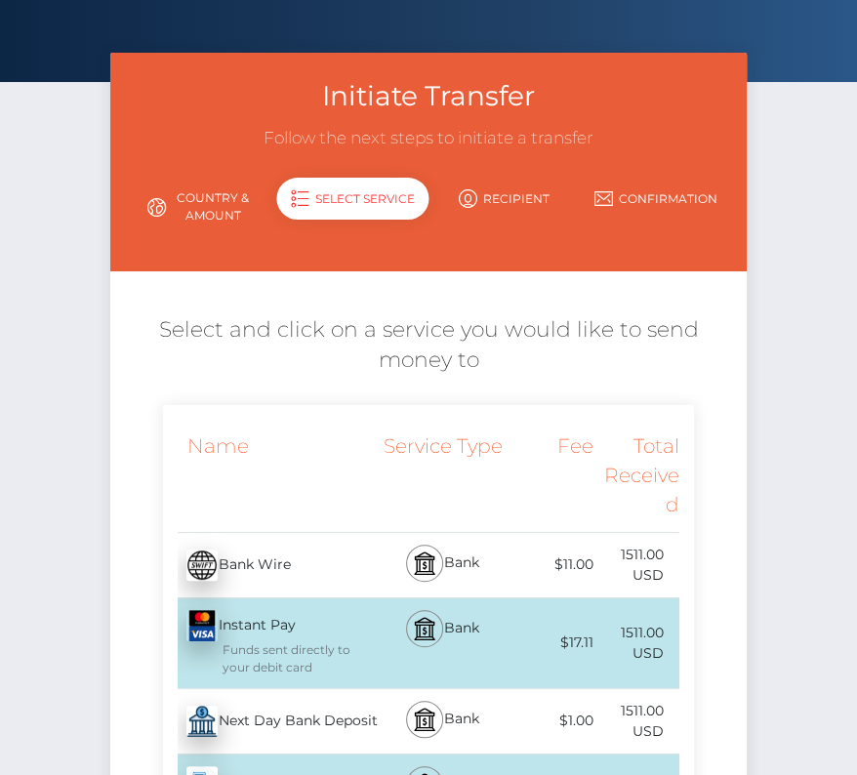
click at [252, 726] on div "Next Day Bank Deposit - USD" at bounding box center [270, 721] width 215 height 55
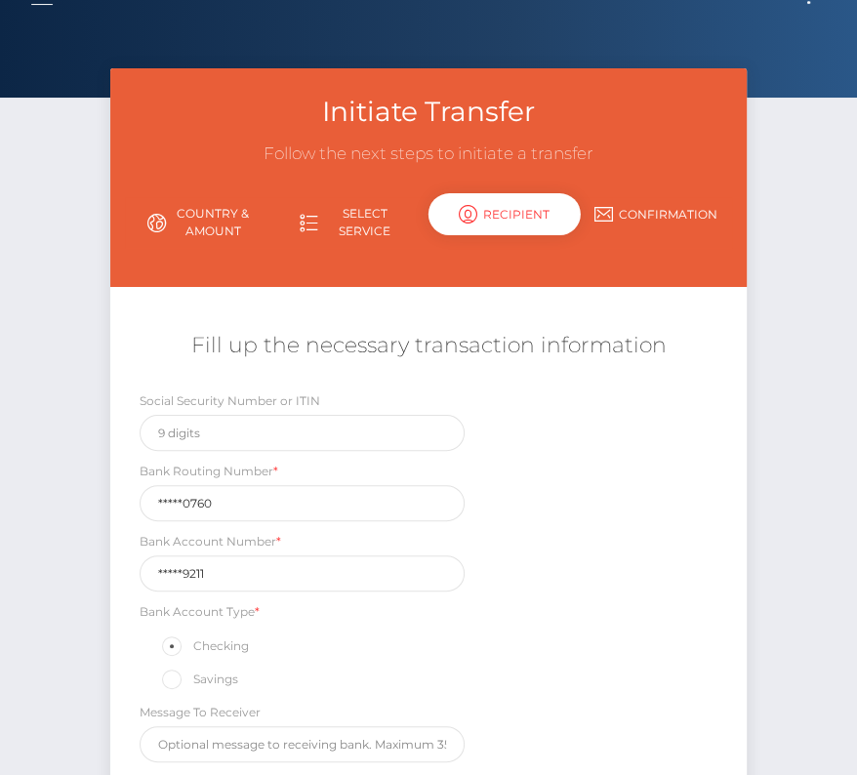
scroll to position [140, 0]
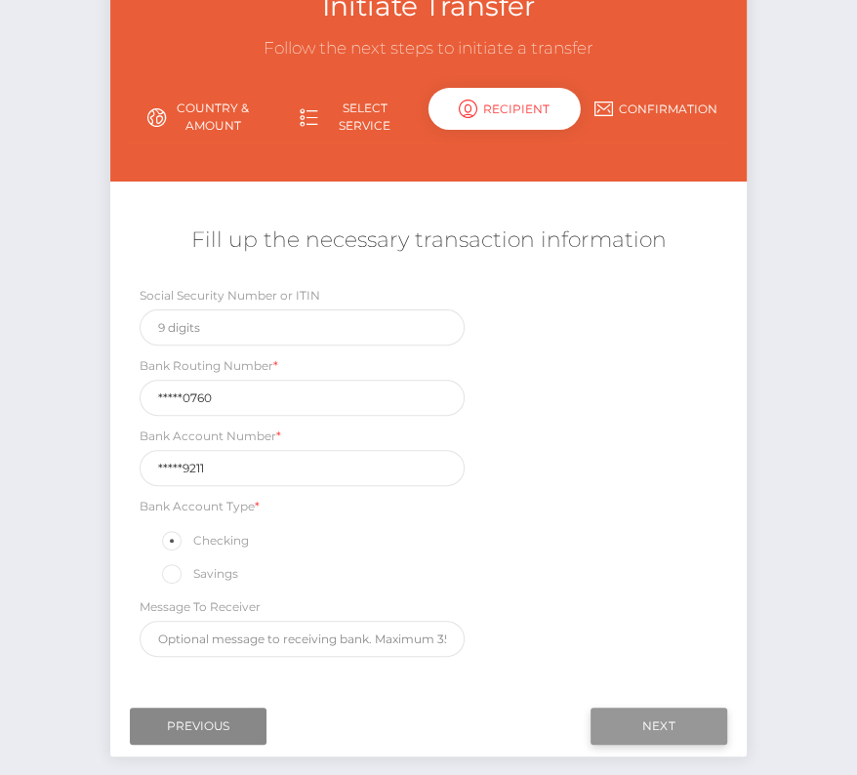
click at [652, 713] on input "Next" at bounding box center [658, 725] width 137 height 37
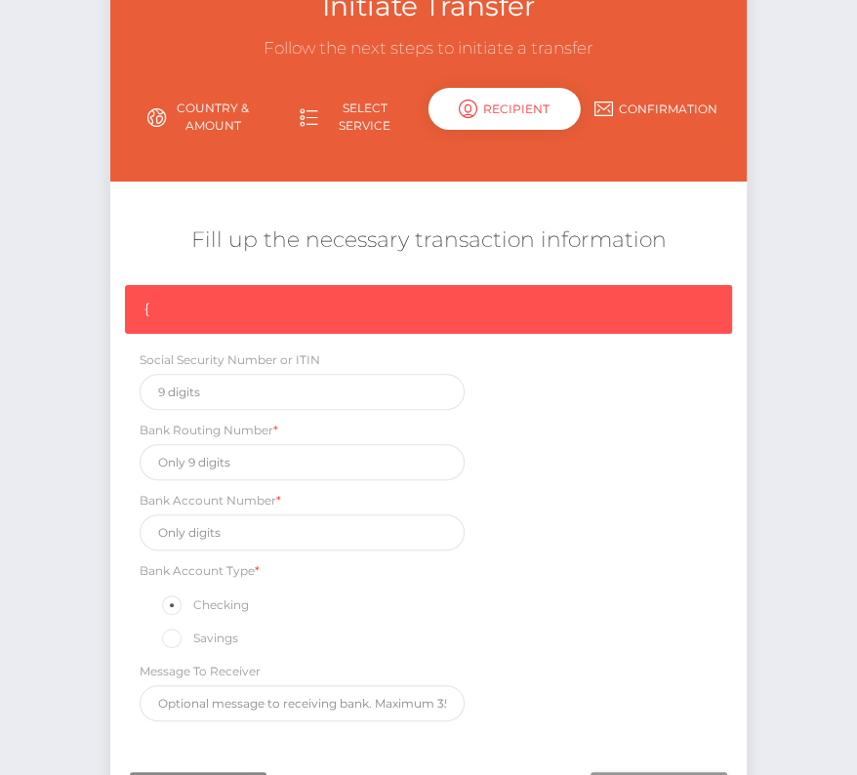
scroll to position [165, 0]
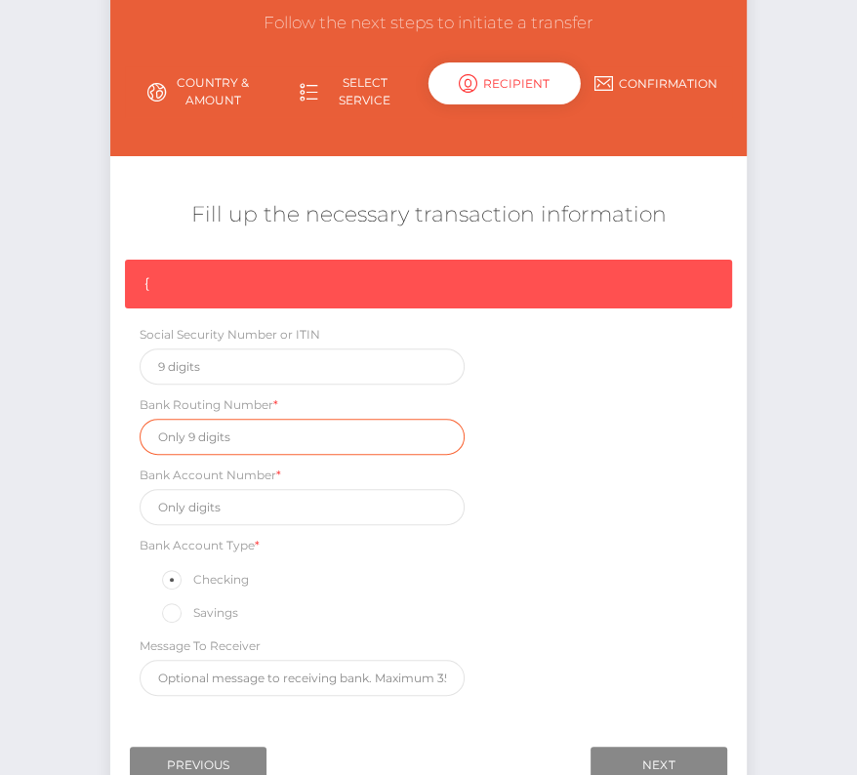
click at [209, 425] on input "text" at bounding box center [302, 437] width 325 height 36
paste input "325070760"
type input "325070760"
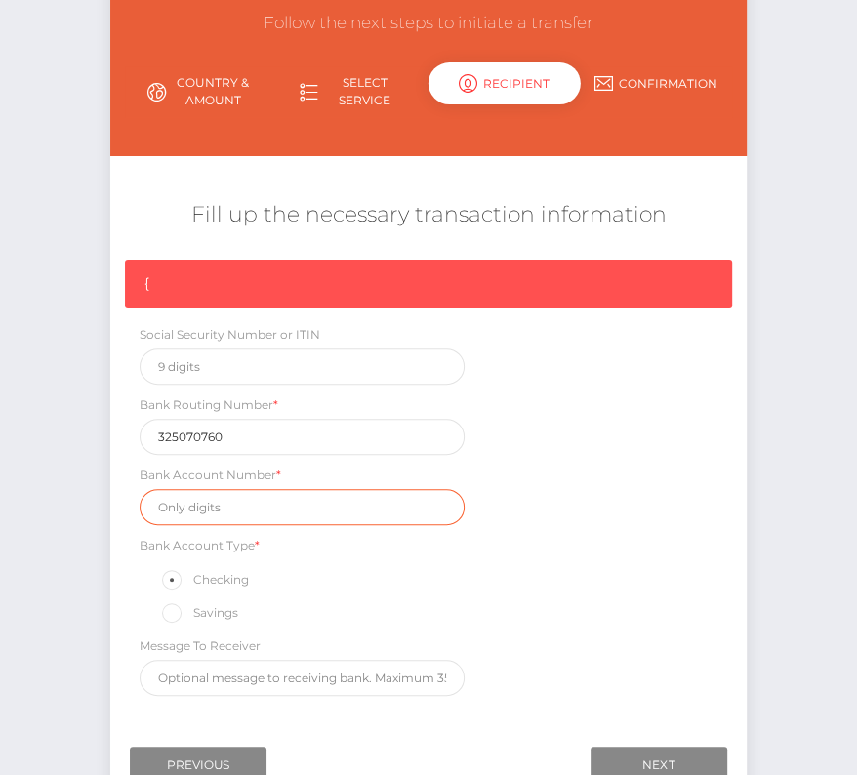
click at [215, 512] on input "text" at bounding box center [302, 507] width 325 height 36
paste input "335179211"
type input "335179211"
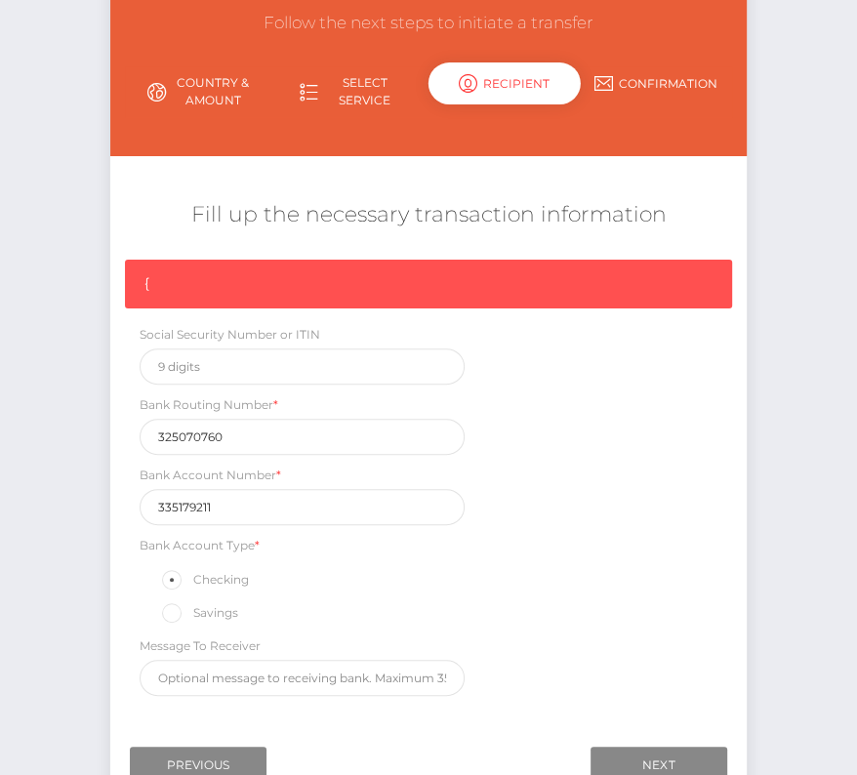
click at [547, 591] on div "{ Social Security Number or ITIN Bank Routing Number * 325070760 Bank Account N…" at bounding box center [428, 483] width 636 height 446
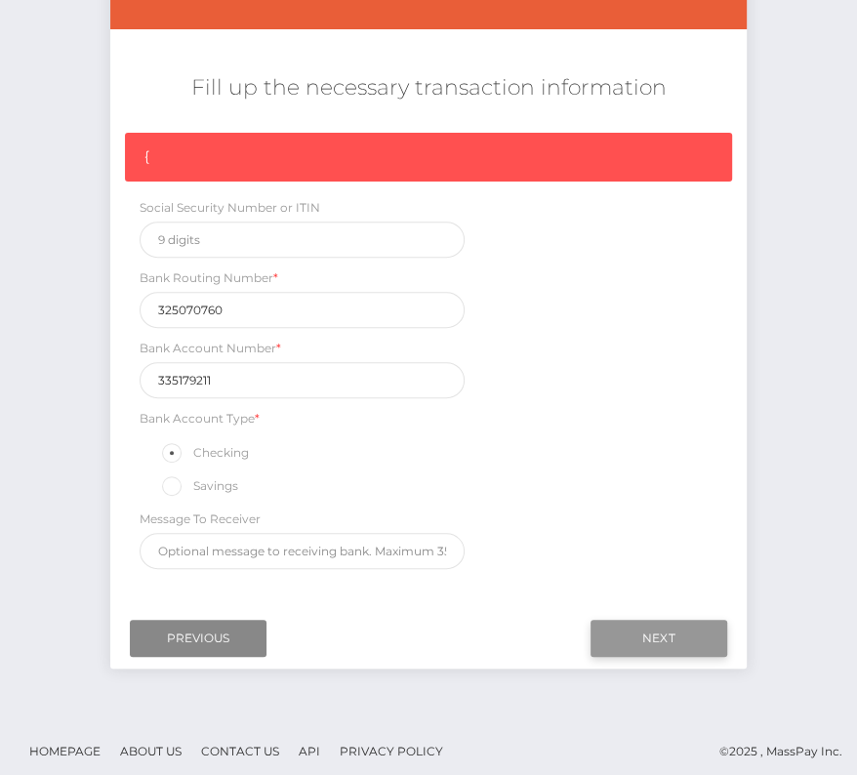
scroll to position [294, 0]
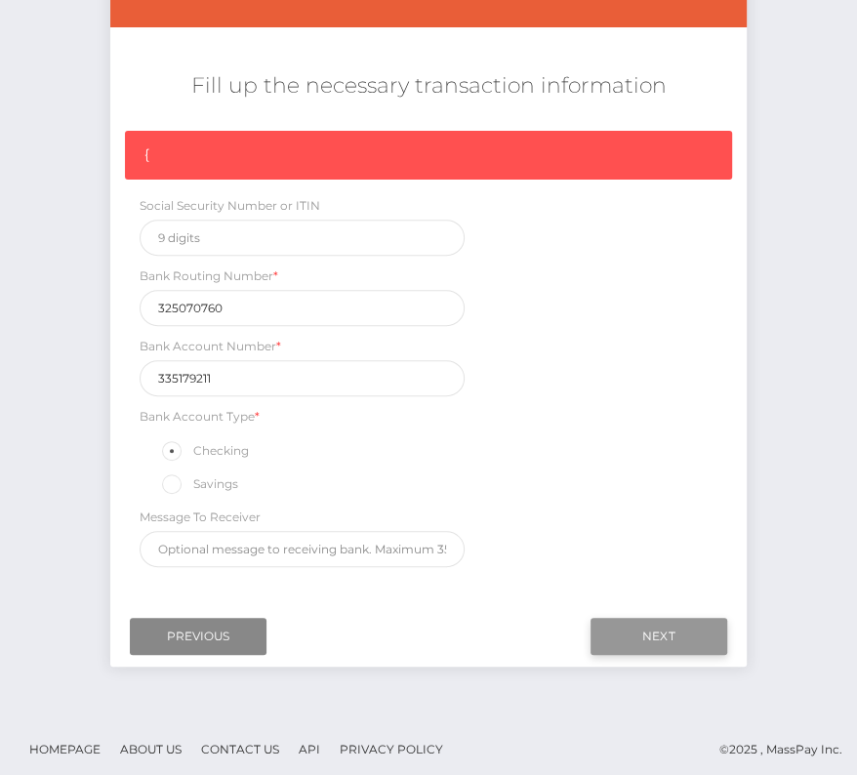
click at [666, 631] on input "Next" at bounding box center [658, 636] width 137 height 37
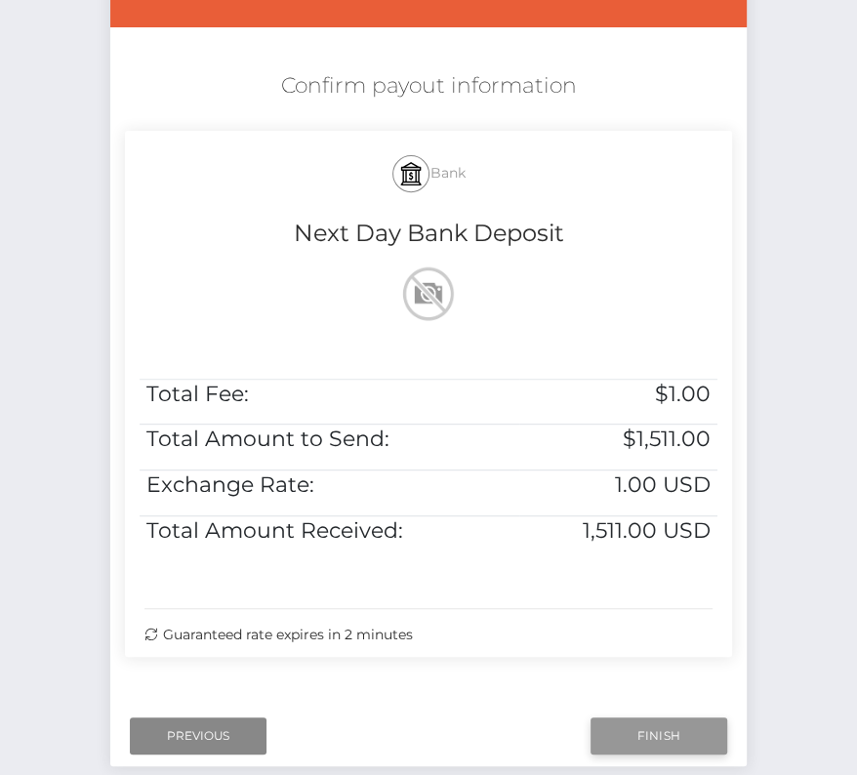
click at [672, 731] on input "Finish" at bounding box center [658, 735] width 137 height 37
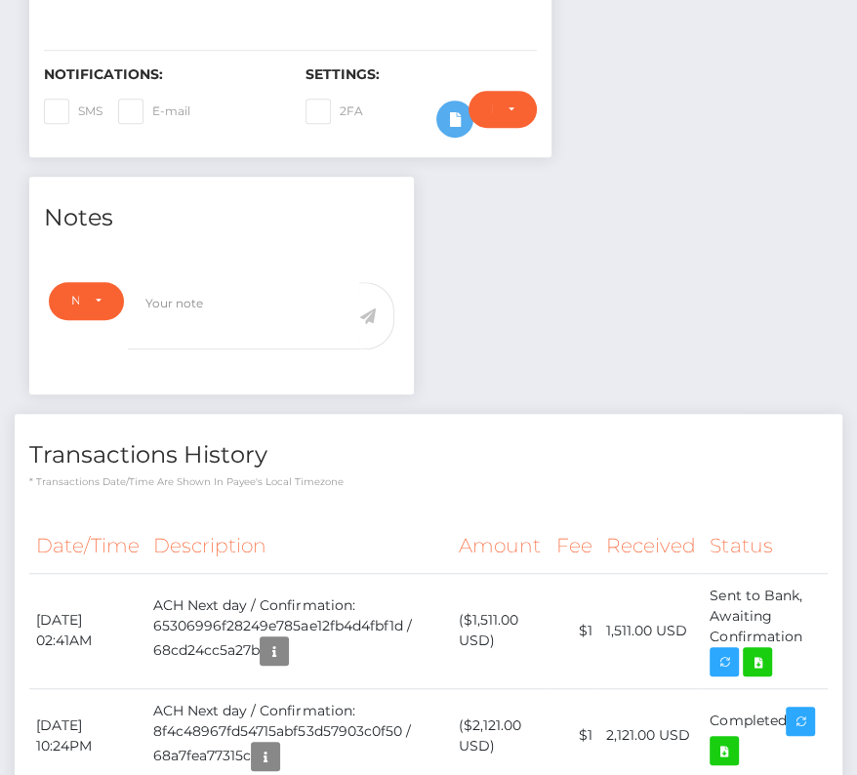
scroll to position [495, 0]
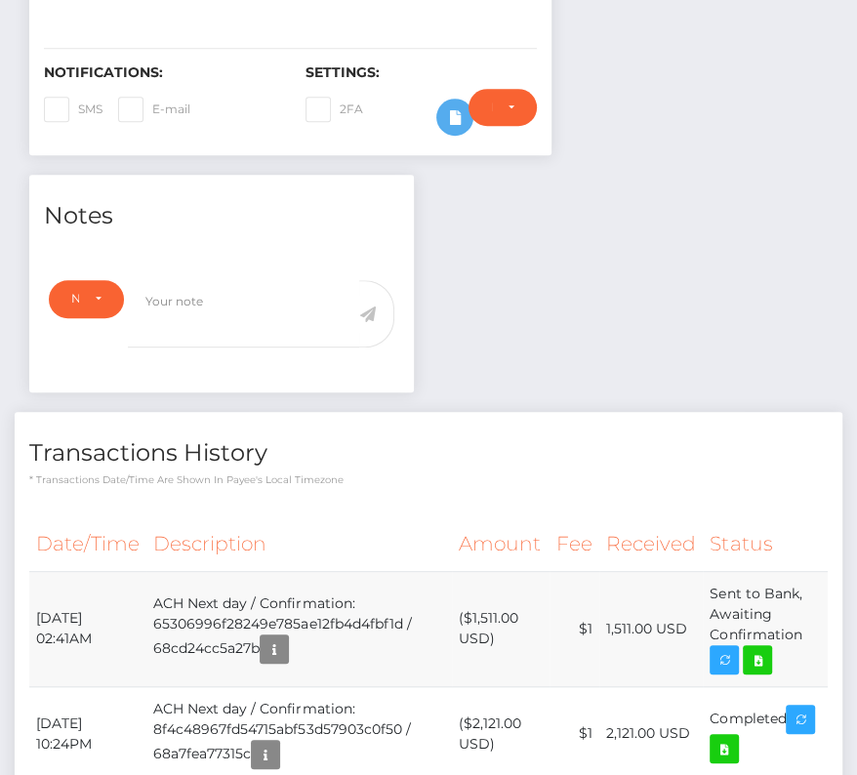
drag, startPoint x: 34, startPoint y: 607, endPoint x: 809, endPoint y: 633, distance: 775.2
click at [809, 633] on tr "[DATE] 02:41AM ACH Next day / Confirmation: 65306996f28249e785ae12fb4d4fbf1d / …" at bounding box center [428, 628] width 798 height 115
copy tr "[DATE] 02:41AM ACH Next day / Confirmation: 65306996f28249e785ae12fb4d4fbf1d / …"
click at [769, 649] on icon at bounding box center [756, 660] width 23 height 24
click at [0, 0] on div "Justin Medlin - ID: Star-25982 CLOSED ACTIVE E-mail Phone" at bounding box center [428, 317] width 857 height 1419
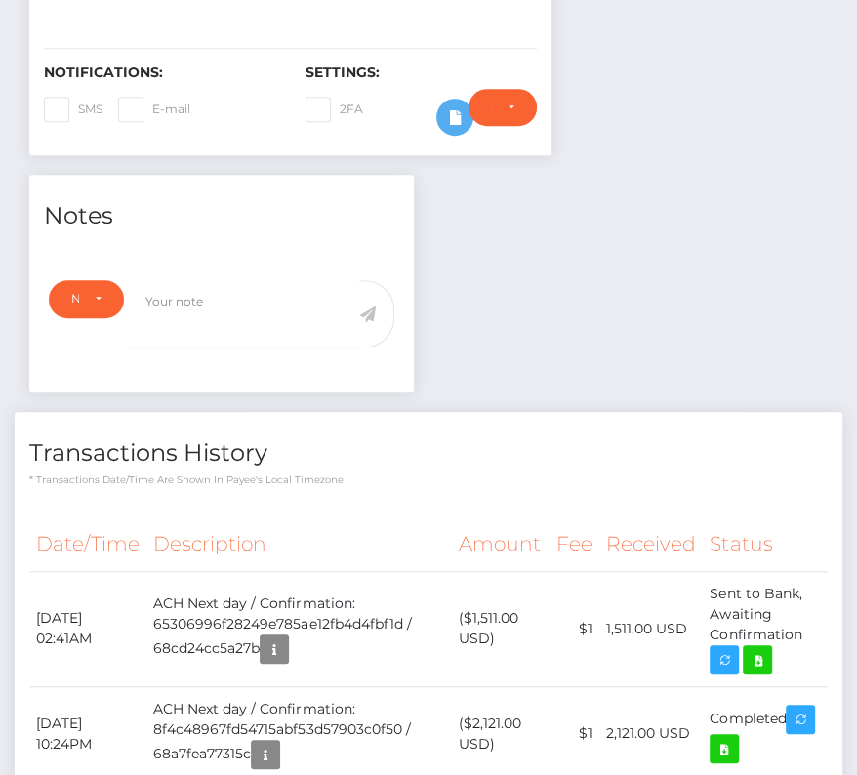
click at [342, 493] on div "Transactions History * Transactions date/time are shown in payee's local timezo…" at bounding box center [428, 661] width 827 height 498
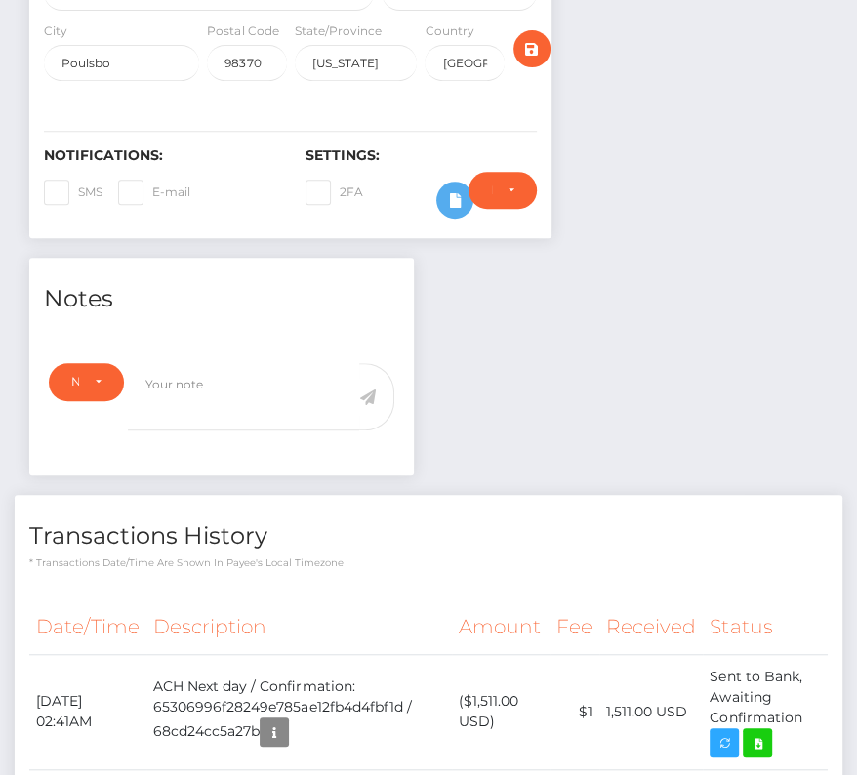
scroll to position [0, 0]
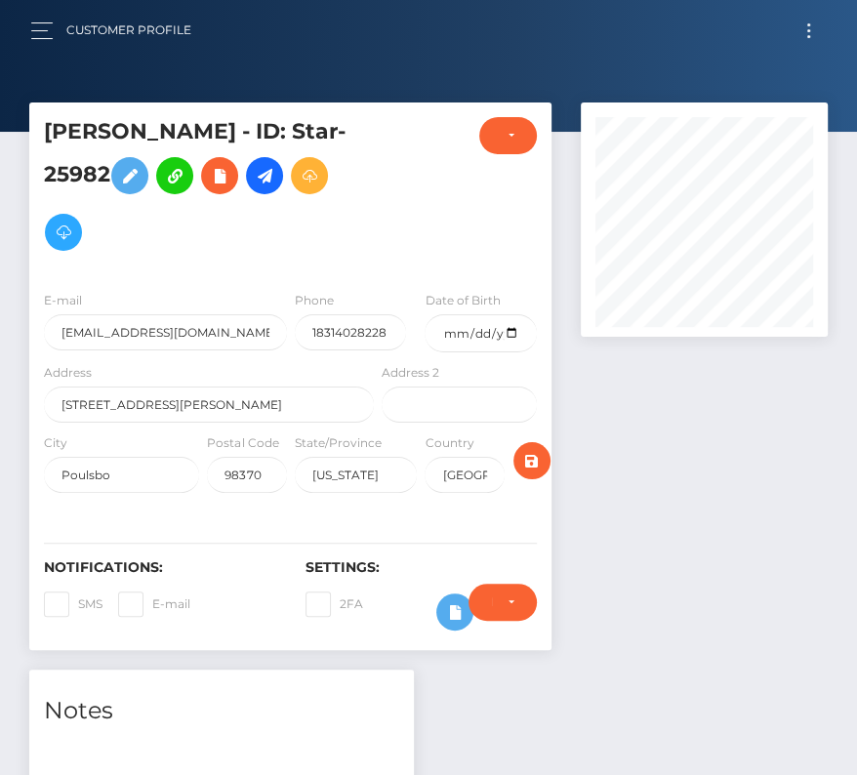
click at [805, 22] on button "Toggle navigation" at bounding box center [808, 31] width 36 height 26
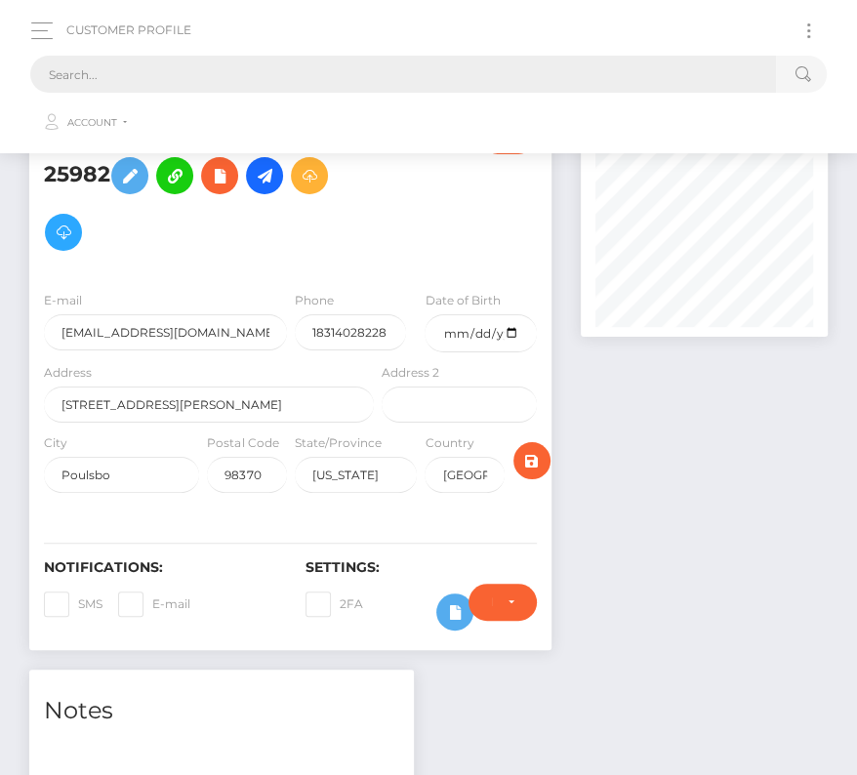
click at [362, 75] on input "text" at bounding box center [402, 74] width 745 height 37
type input "ч"
paste input "742006"
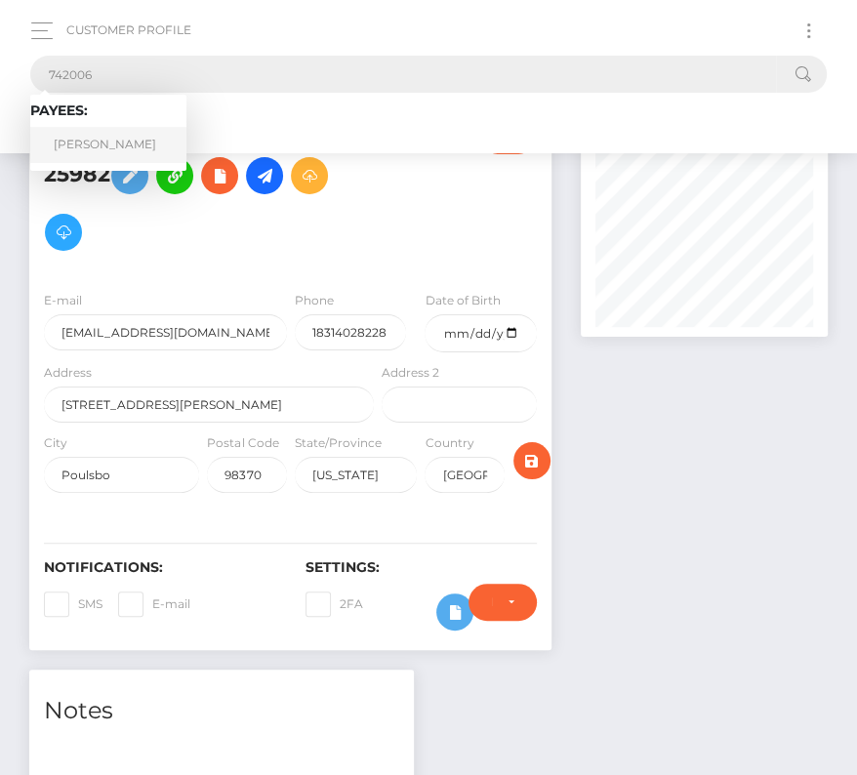
type input "742006"
click at [110, 133] on link "Joshua Robert Lawrence" at bounding box center [108, 145] width 156 height 36
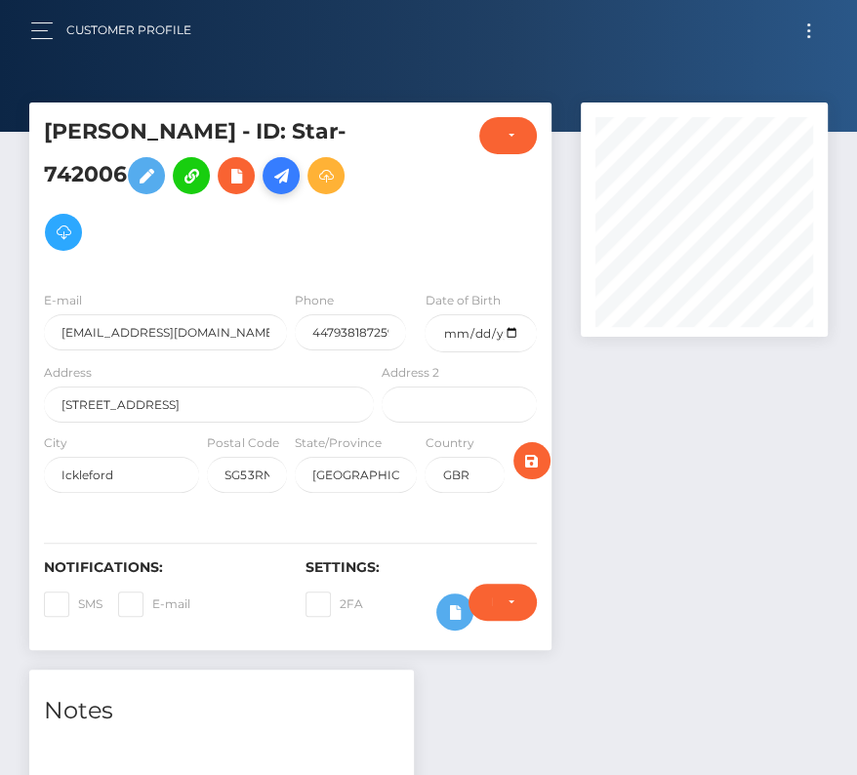
click at [269, 188] on icon at bounding box center [280, 176] width 23 height 24
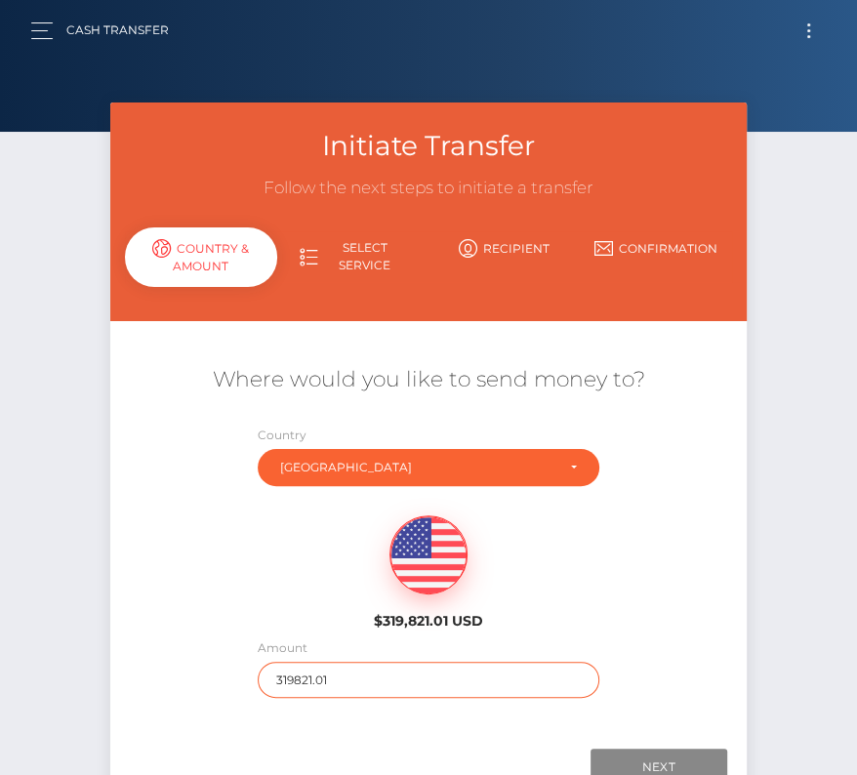
click at [290, 675] on input "319821.01" at bounding box center [429, 680] width 342 height 36
type input "309"
click at [265, 596] on div "$319,821.01 USD" at bounding box center [428, 566] width 636 height 141
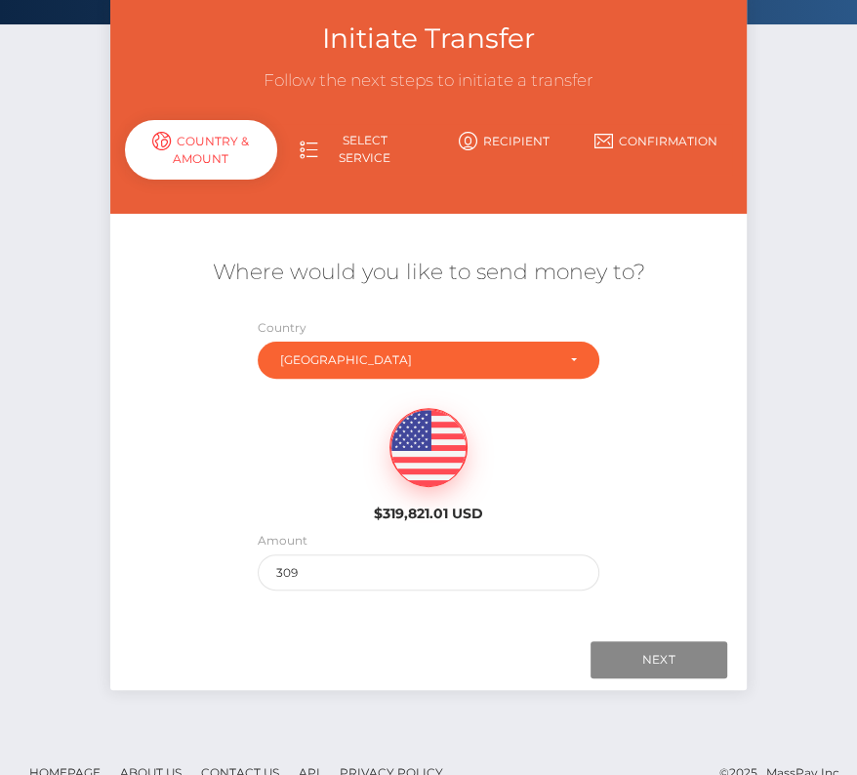
scroll to position [137, 0]
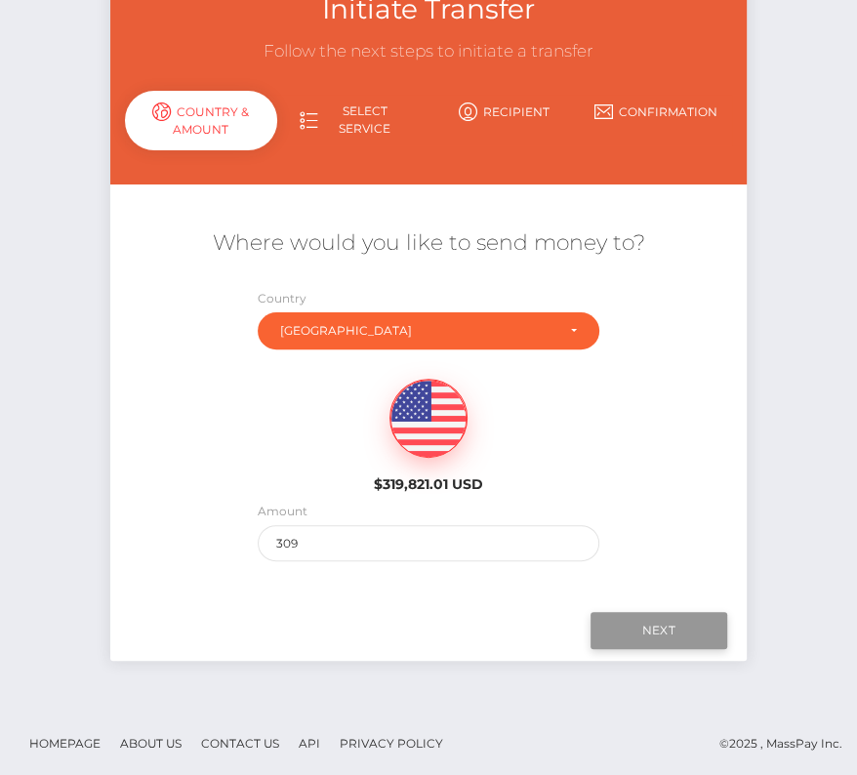
click at [654, 622] on input "Next" at bounding box center [658, 630] width 137 height 37
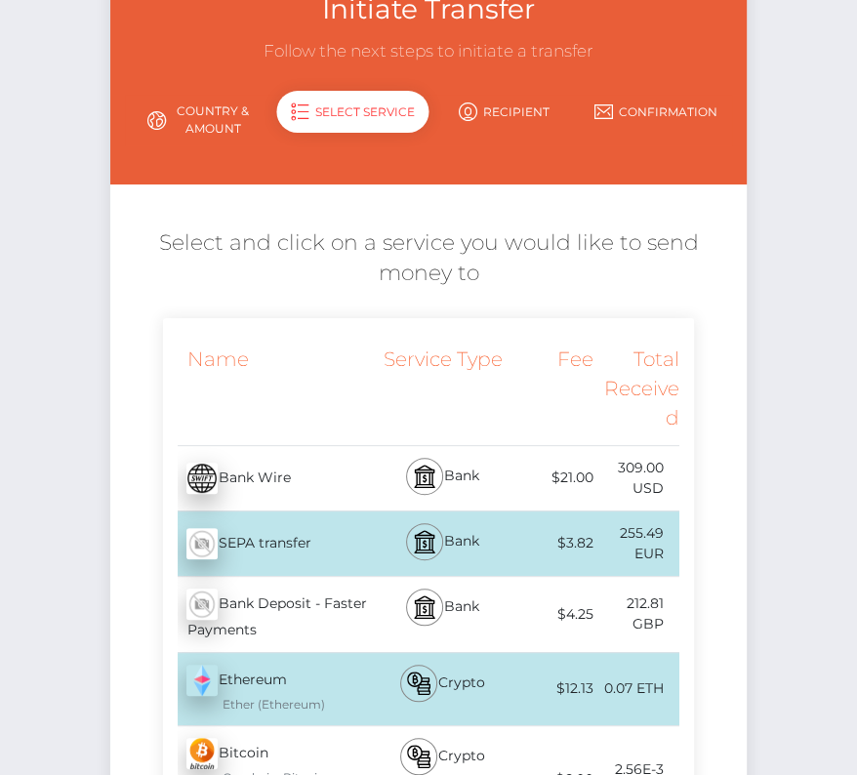
click at [610, 608] on div "212.81 GBP" at bounding box center [635, 614] width 86 height 64
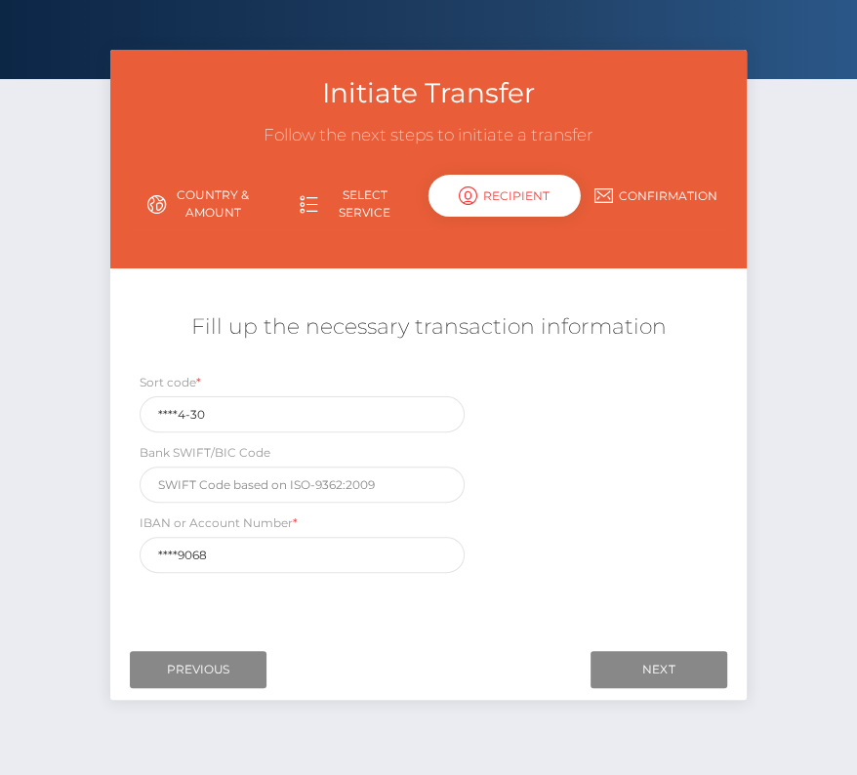
scroll to position [55, 0]
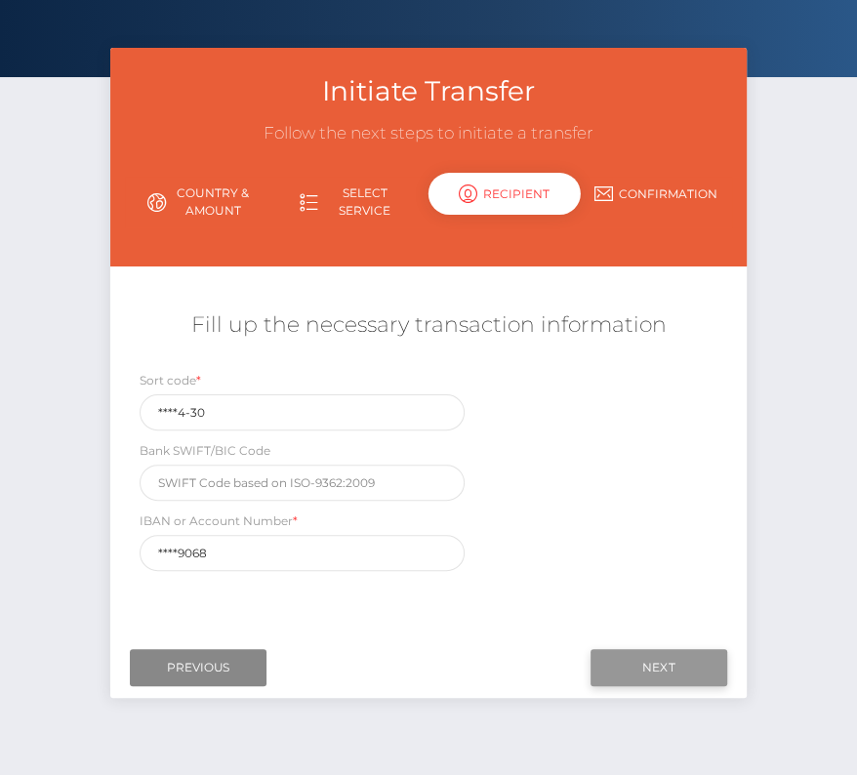
click at [628, 660] on input "Next" at bounding box center [658, 667] width 137 height 37
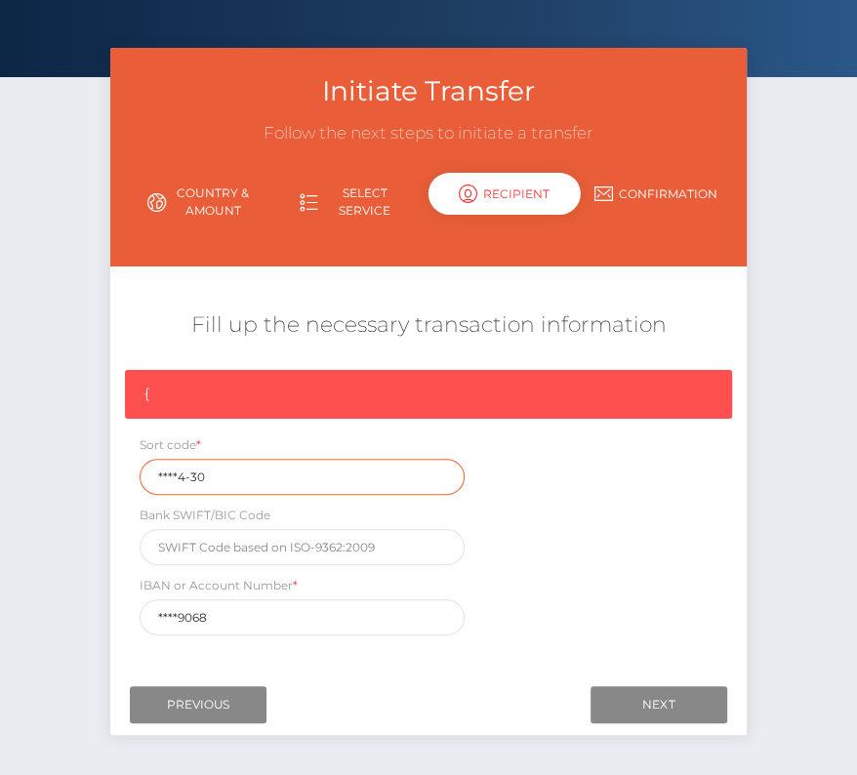
drag, startPoint x: 223, startPoint y: 476, endPoint x: 97, endPoint y: 476, distance: 126.8
click at [97, 476] on div "Initiate Transfer Follow the next steps to initiate a transfer Country & Amount…" at bounding box center [428, 401] width 665 height 706
paste input "30-9"
type input "30-94-30"
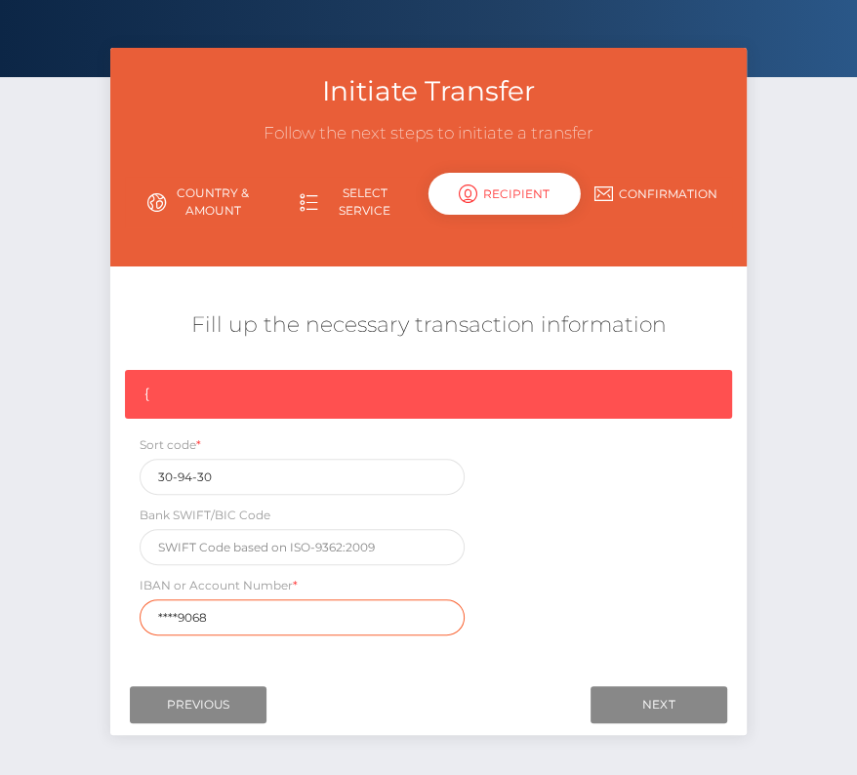
drag, startPoint x: 231, startPoint y: 624, endPoint x: 110, endPoint y: 624, distance: 121.0
click at [110, 624] on div "{ Sort code * 30-94-30 Bank SWIFT/BIC Code IBAN or Account Number * ****9068" at bounding box center [428, 507] width 636 height 275
drag, startPoint x: 233, startPoint y: 616, endPoint x: 129, endPoint y: 612, distance: 104.5
click at [129, 612] on div "IBAN or Account Number * ****9068" at bounding box center [302, 605] width 354 height 60
paste input "GB58LOYD3094303141"
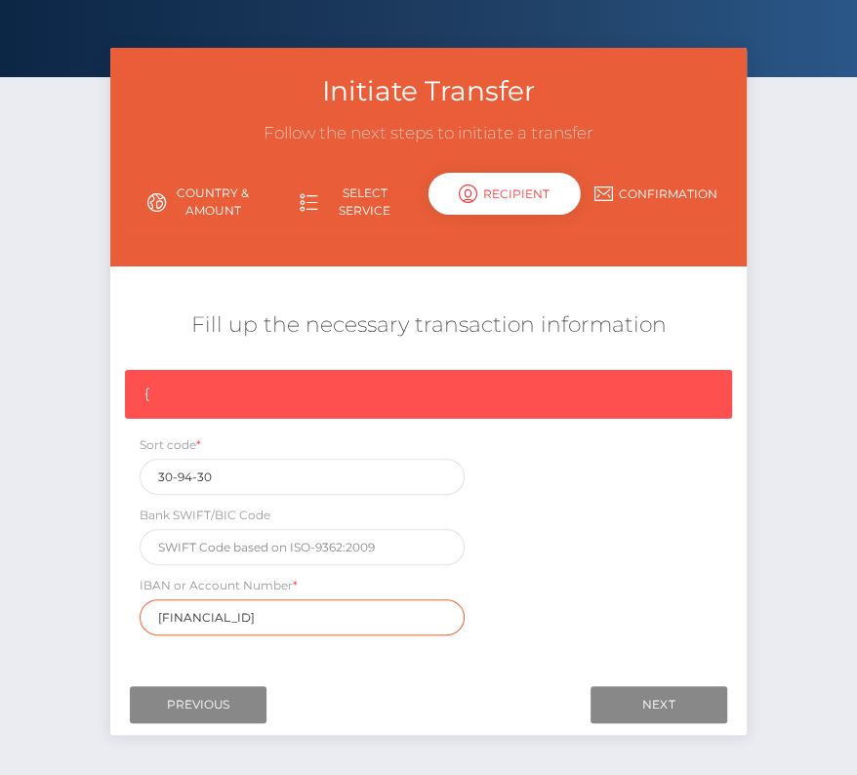
type input "GB58LOYD30943031419068"
click at [539, 583] on div "{ Sort code * 30-94-30 Bank SWIFT/BIC Code IBAN or Account Number * GB58LOYD309…" at bounding box center [428, 507] width 636 height 275
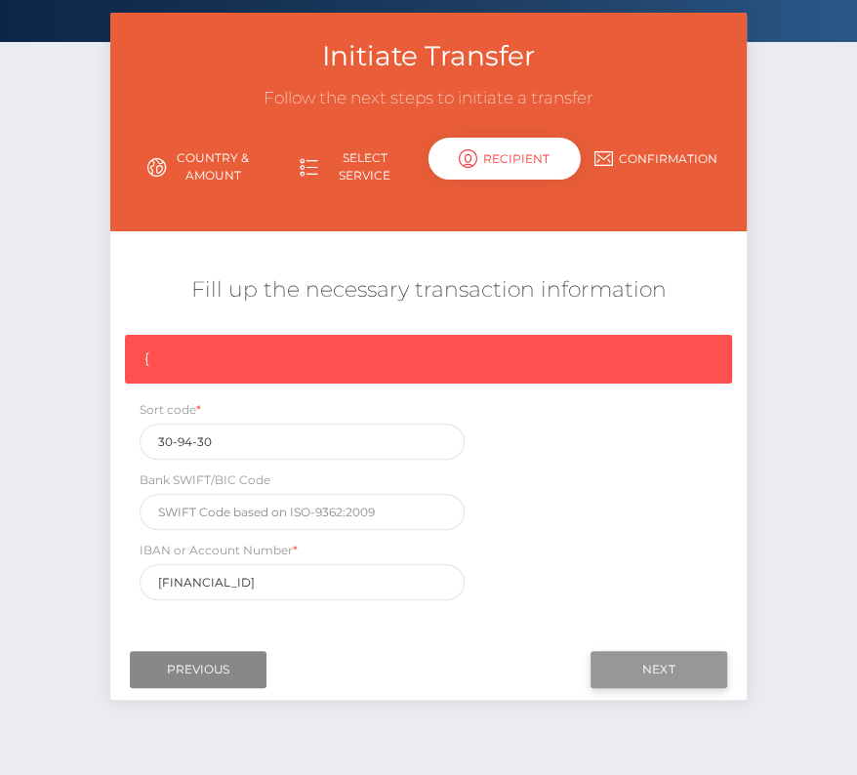
click at [633, 658] on input "Next" at bounding box center [658, 669] width 137 height 37
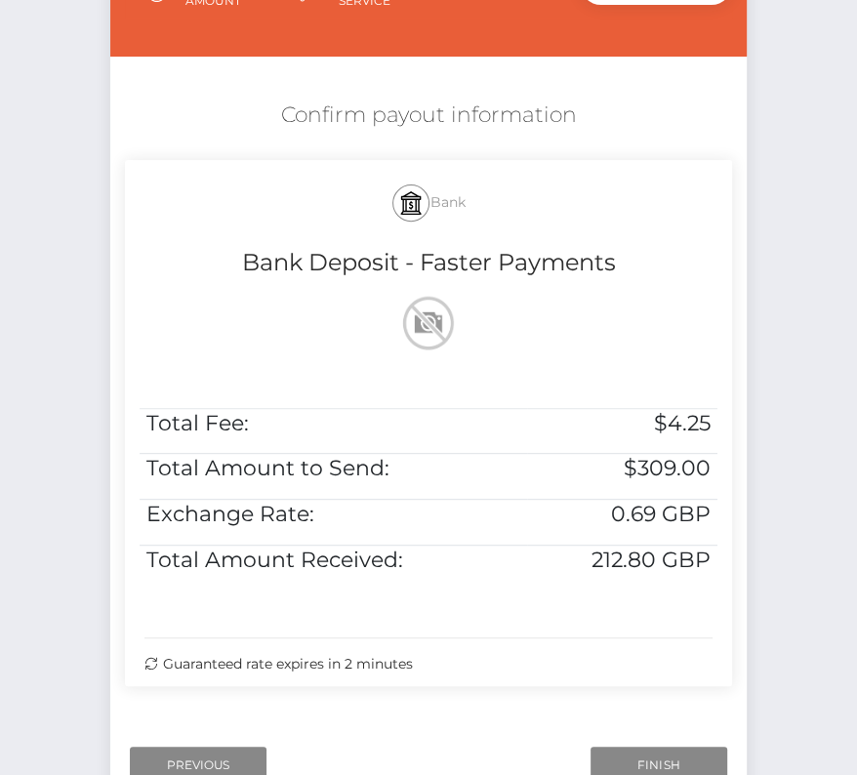
scroll to position [267, 0]
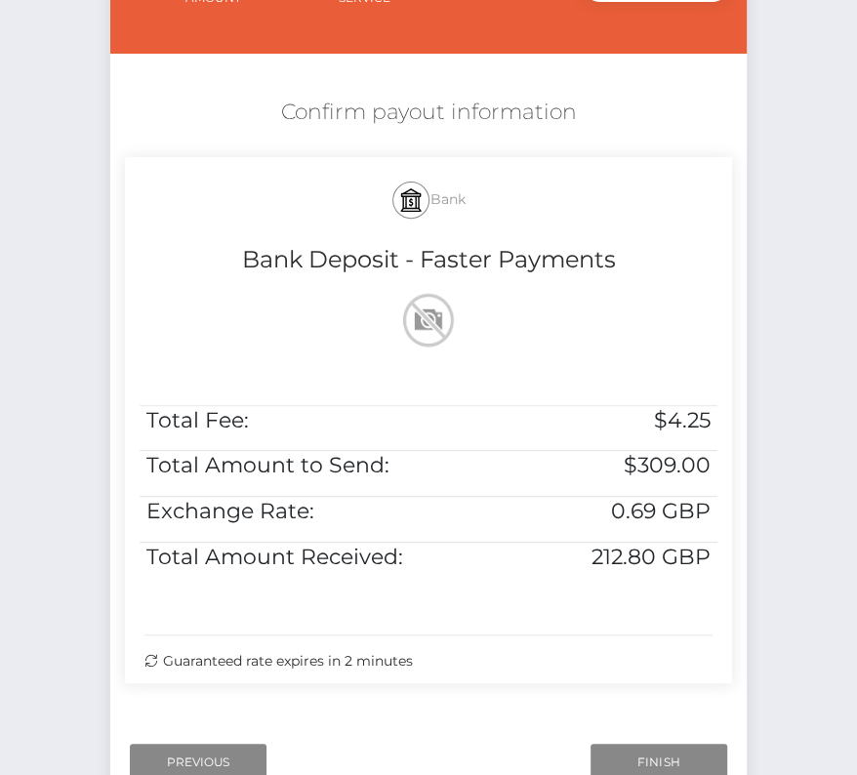
drag, startPoint x: 281, startPoint y: 106, endPoint x: 465, endPoint y: 661, distance: 584.1
click at [465, 661] on div "Confirm payout information Bank Bank Deposit - Faster Payments Total Fee: $4.25…" at bounding box center [428, 395] width 636 height 615
copy div "Confirm payout information Bank Bank Deposit - Faster Payments Total Fee: $4.25…"
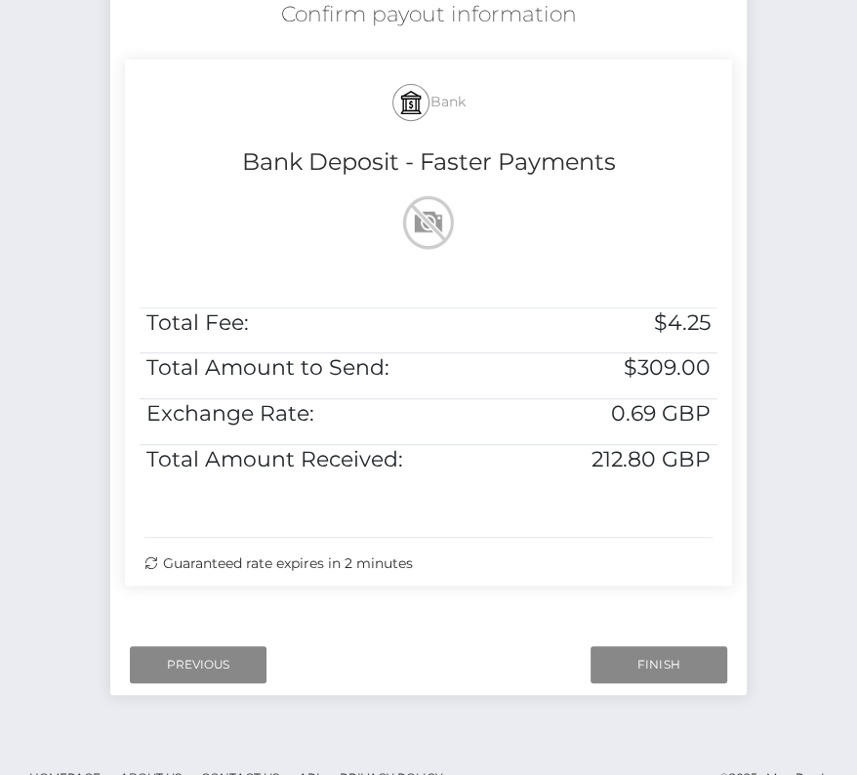
scroll to position [398, 0]
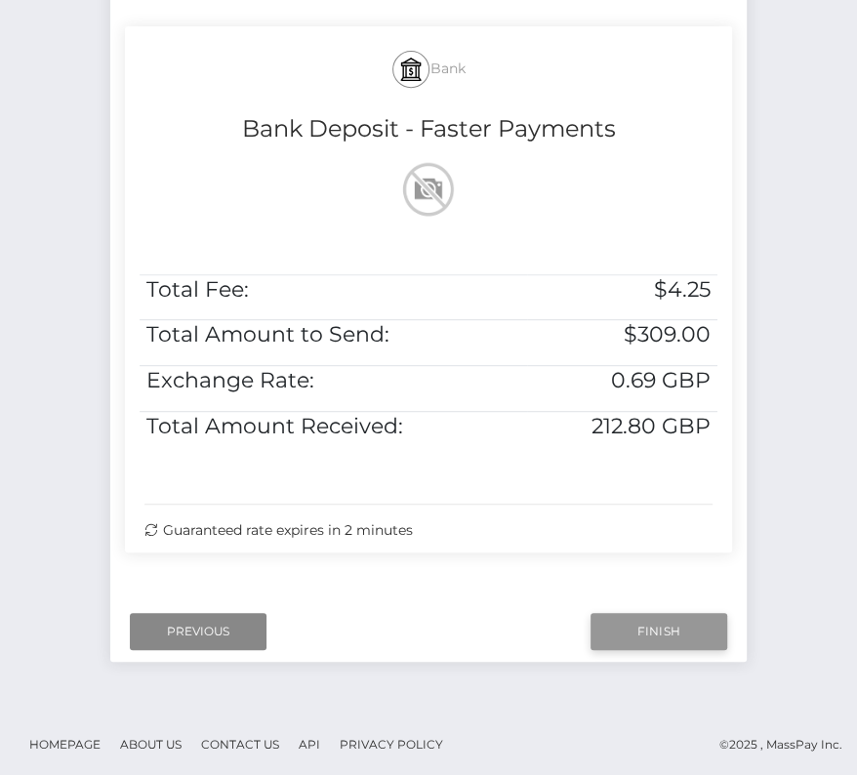
click at [648, 631] on input "Finish" at bounding box center [658, 631] width 137 height 37
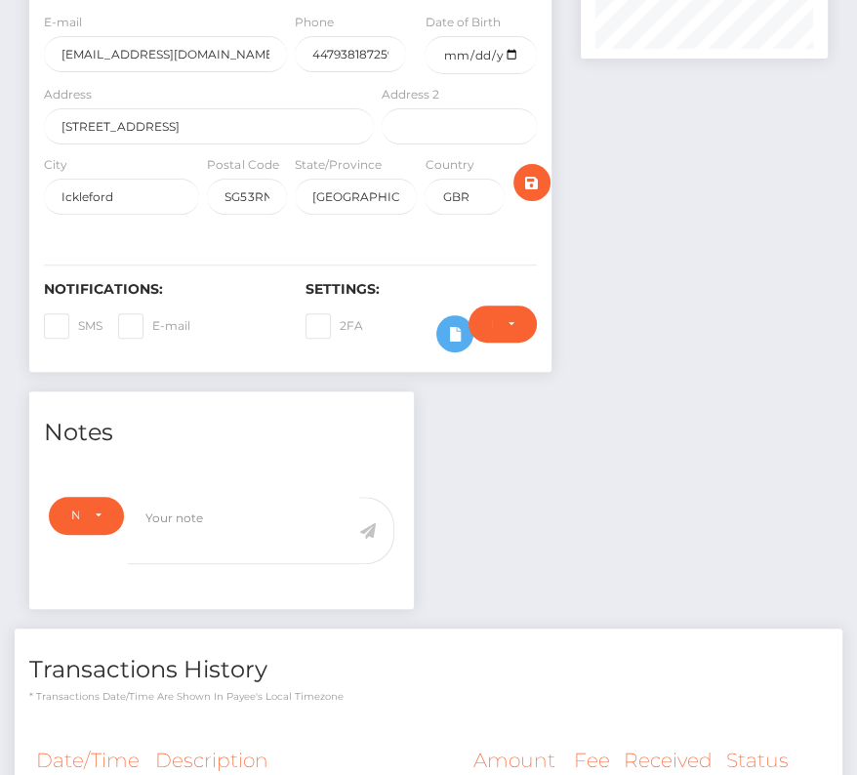
scroll to position [488, 0]
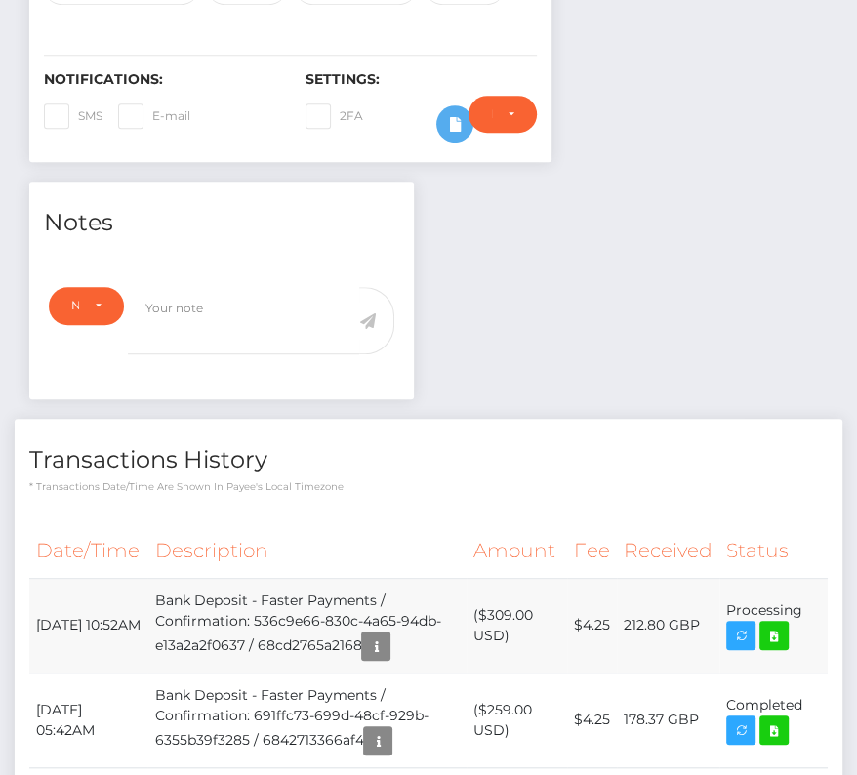
drag, startPoint x: 35, startPoint y: 608, endPoint x: 812, endPoint y: 619, distance: 776.8
click at [812, 619] on tr "[DATE] 10:52AM Bank Deposit - Faster Payments / Confirmation: 536c9e66-830c-4a6…" at bounding box center [428, 625] width 798 height 95
copy tbody "[DATE] 10:52AM Bank Deposit - Faster Payments / Confirmation: 536c9e66-830c-4a6…"
click at [771, 631] on icon at bounding box center [773, 636] width 23 height 24
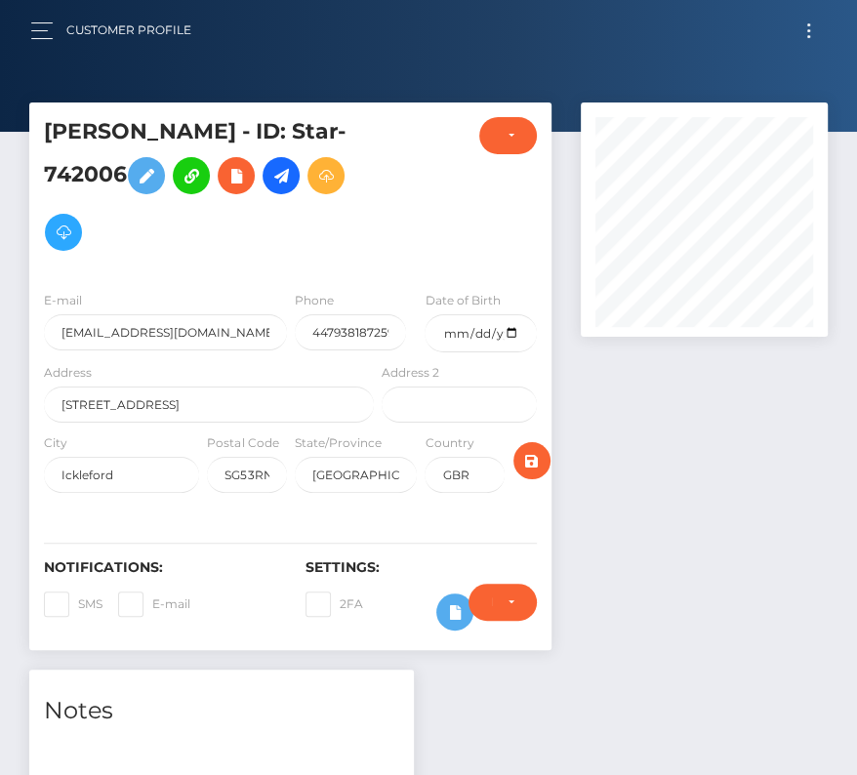
scroll to position [591, 0]
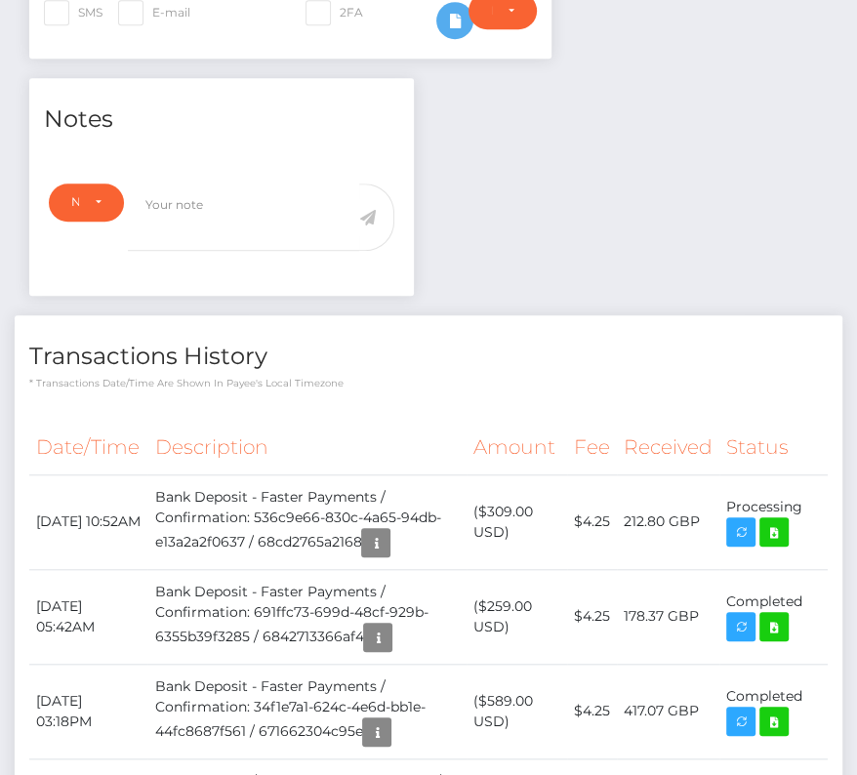
click at [486, 421] on th "Amount" at bounding box center [516, 448] width 101 height 54
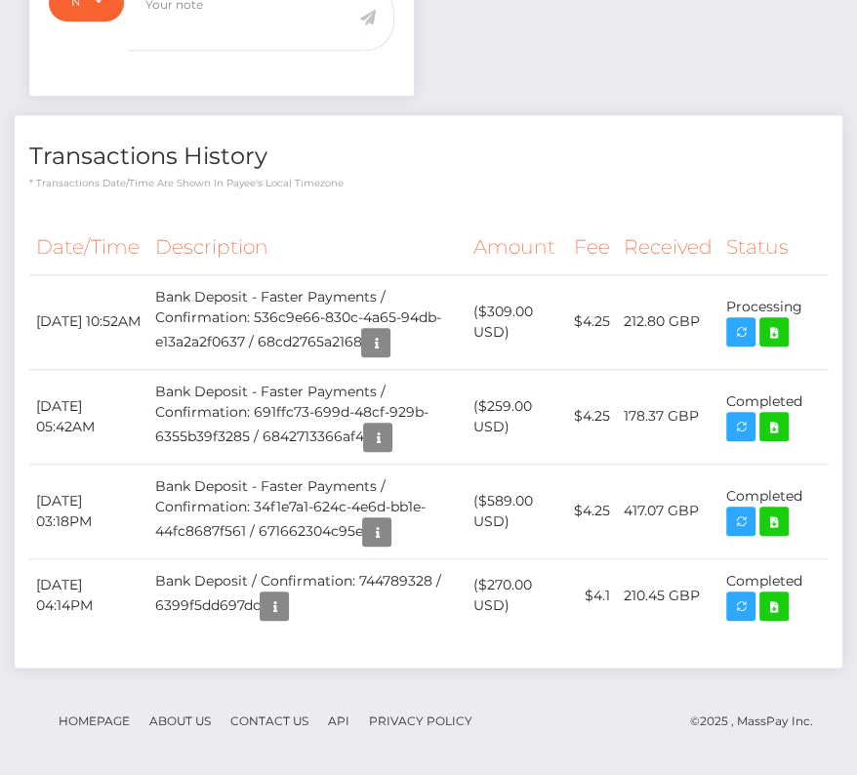
scroll to position [0, 0]
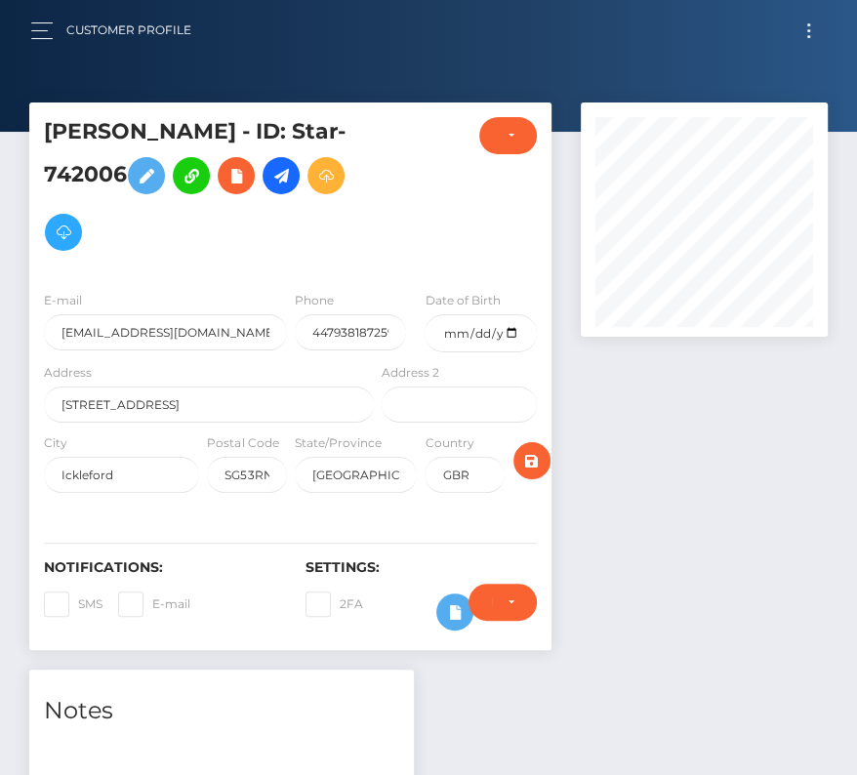
click at [49, 46] on div "Customer Profile" at bounding box center [118, 30] width 177 height 41
click at [39, 22] on button "button" at bounding box center [48, 31] width 36 height 26
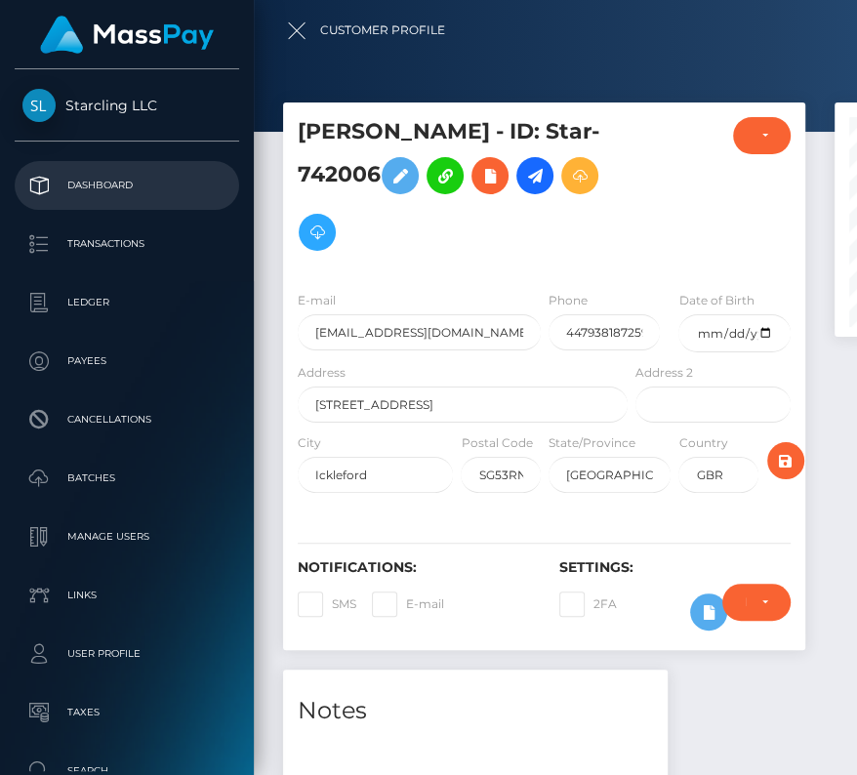
click at [119, 193] on p "Dashboard" at bounding box center [126, 185] width 209 height 29
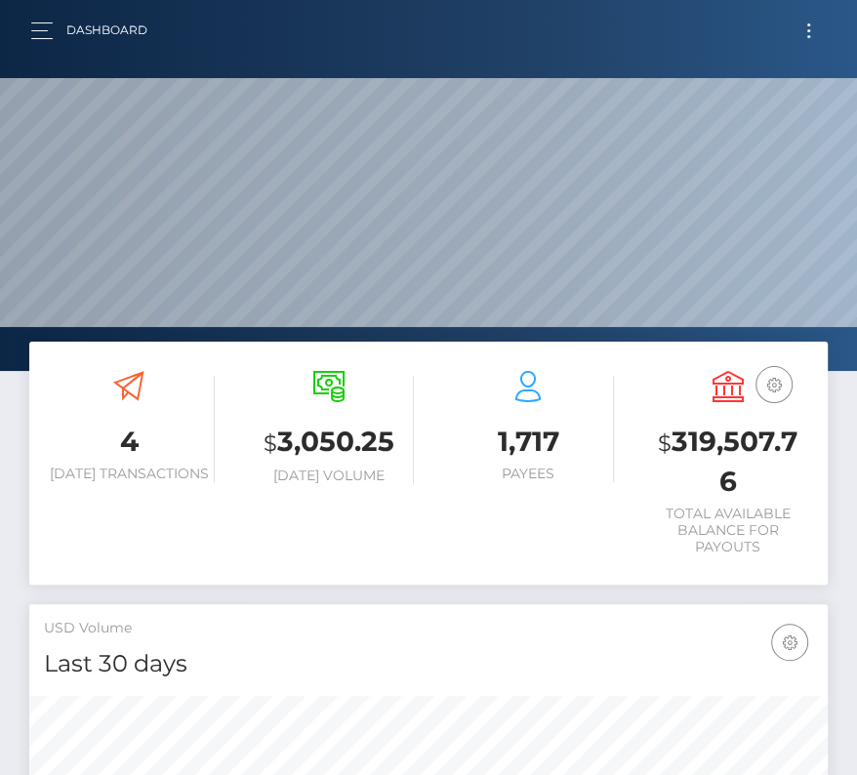
scroll to position [345, 383]
